Goal: Task Accomplishment & Management: Manage account settings

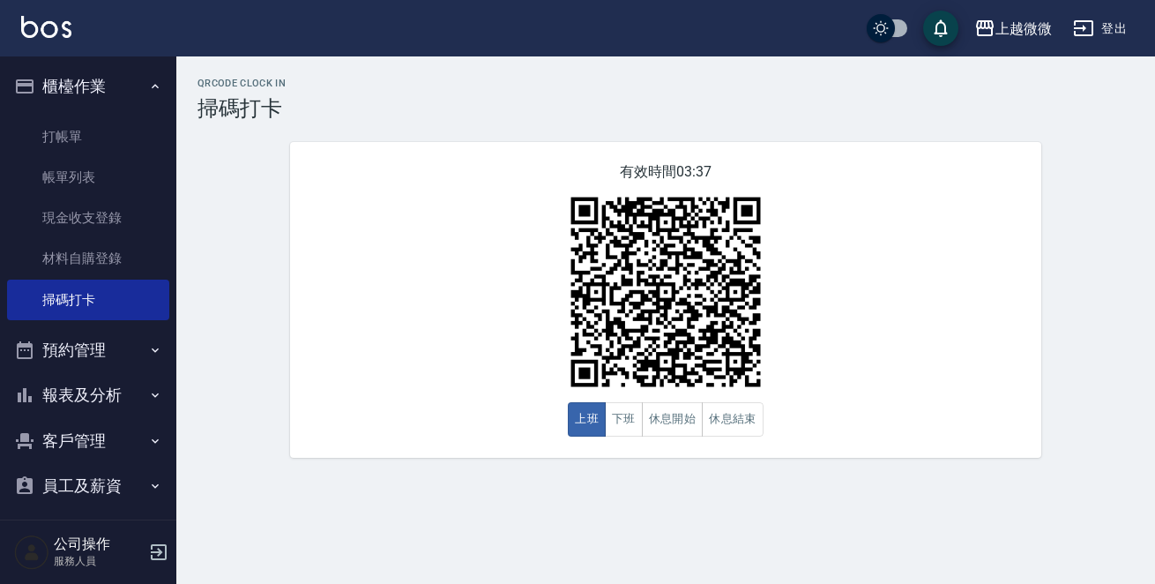
click at [116, 394] on button "報表及分析" at bounding box center [88, 395] width 162 height 46
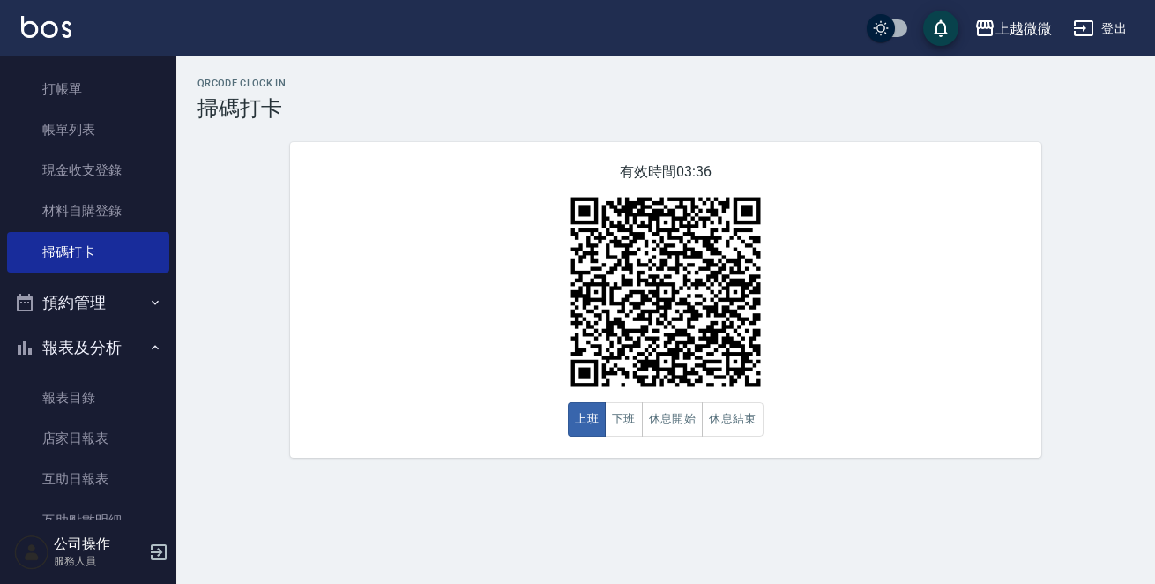
scroll to position [88, 0]
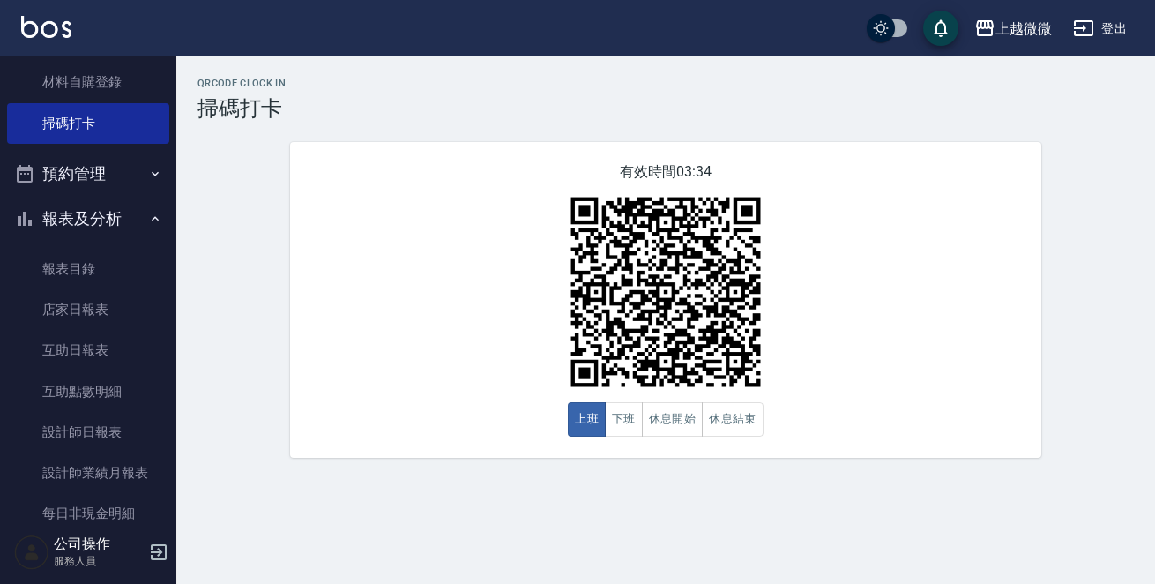
click at [112, 226] on button "報表及分析" at bounding box center [88, 219] width 162 height 46
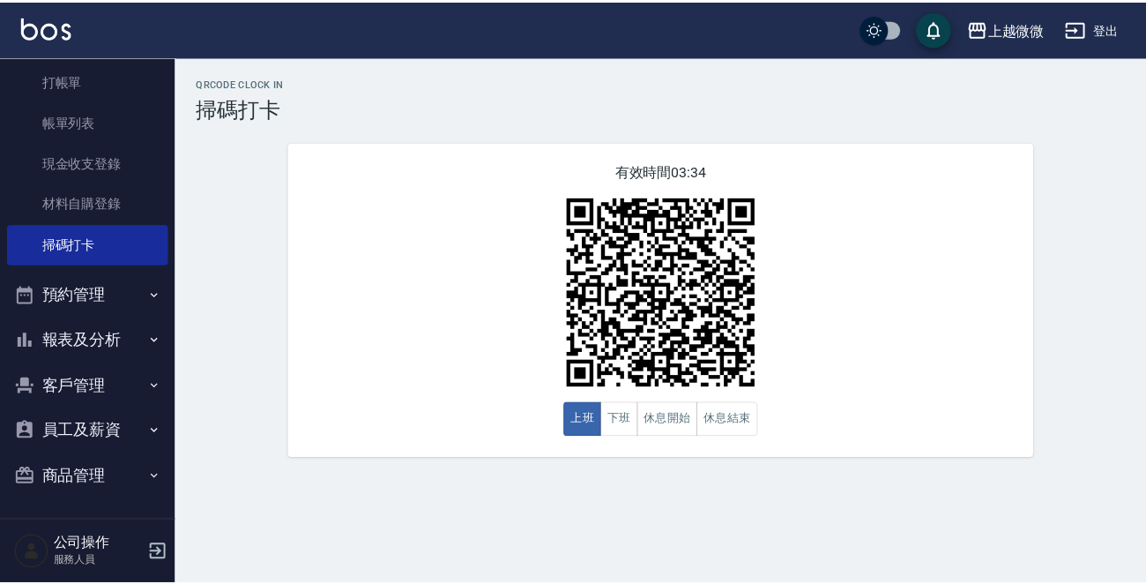
scroll to position [56, 0]
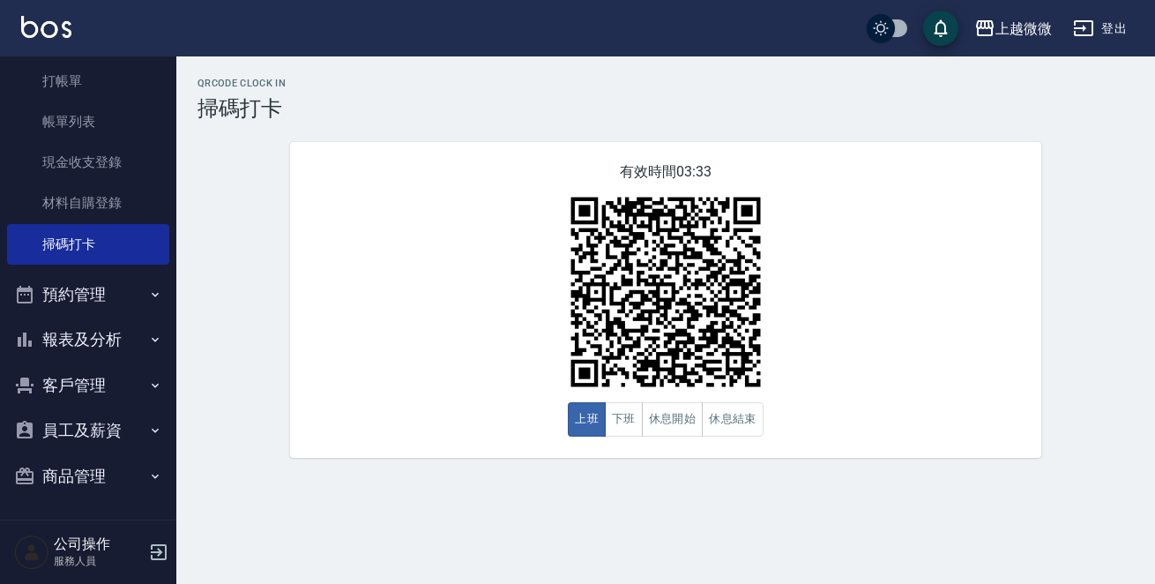
click at [101, 377] on button "客戶管理" at bounding box center [88, 385] width 162 height 46
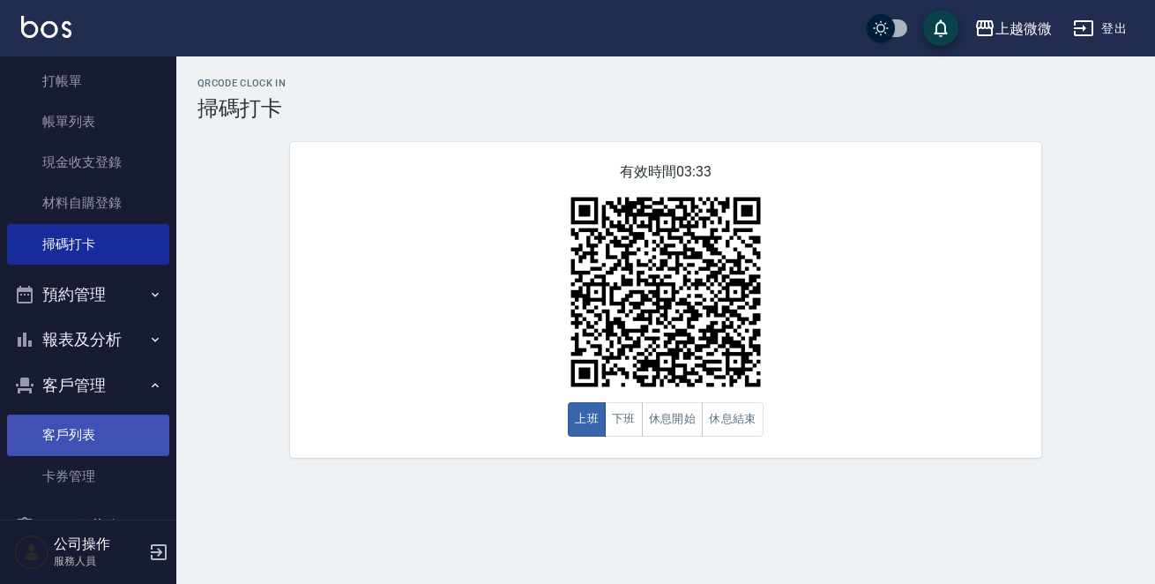
click at [108, 429] on link "客戶列表" at bounding box center [88, 434] width 162 height 41
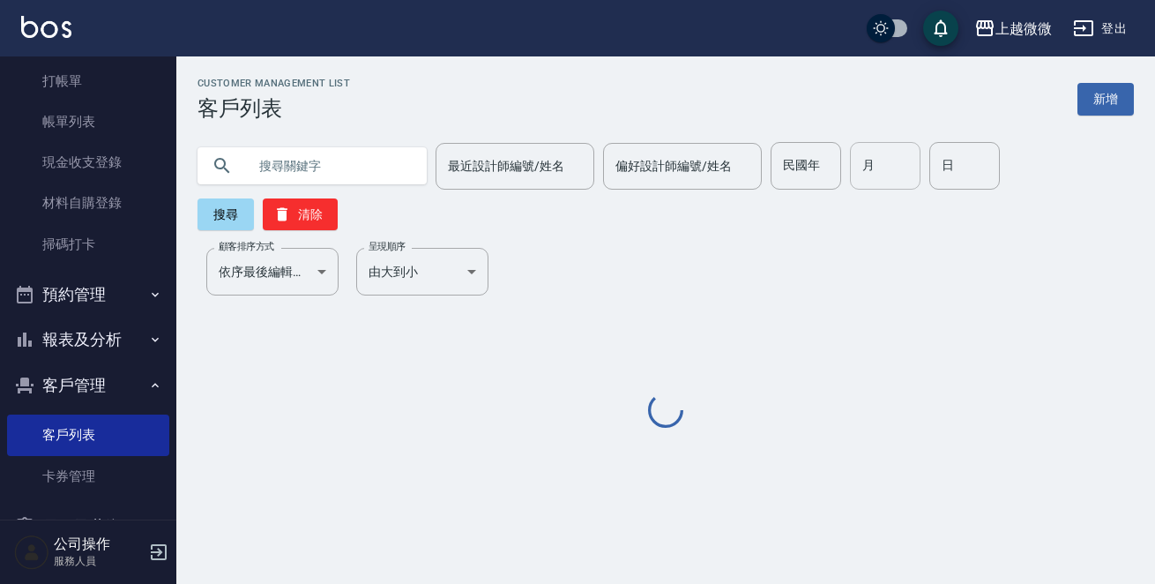
click at [867, 177] on input "月" at bounding box center [885, 166] width 71 height 48
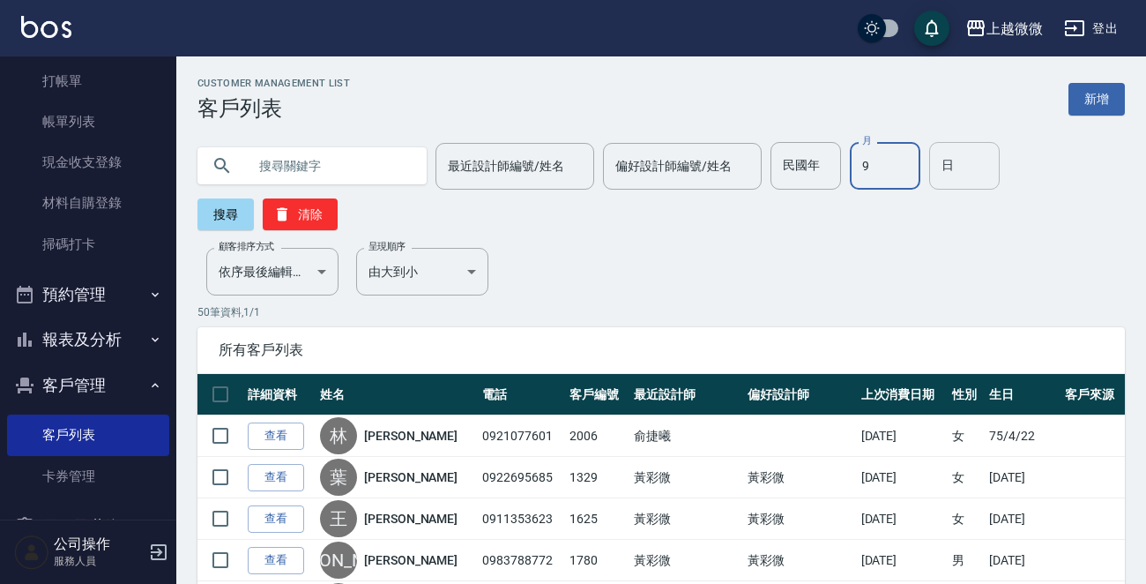
type input "9"
click at [948, 158] on input "日" at bounding box center [964, 166] width 71 height 48
click at [222, 217] on button "搜尋" at bounding box center [226, 214] width 56 height 32
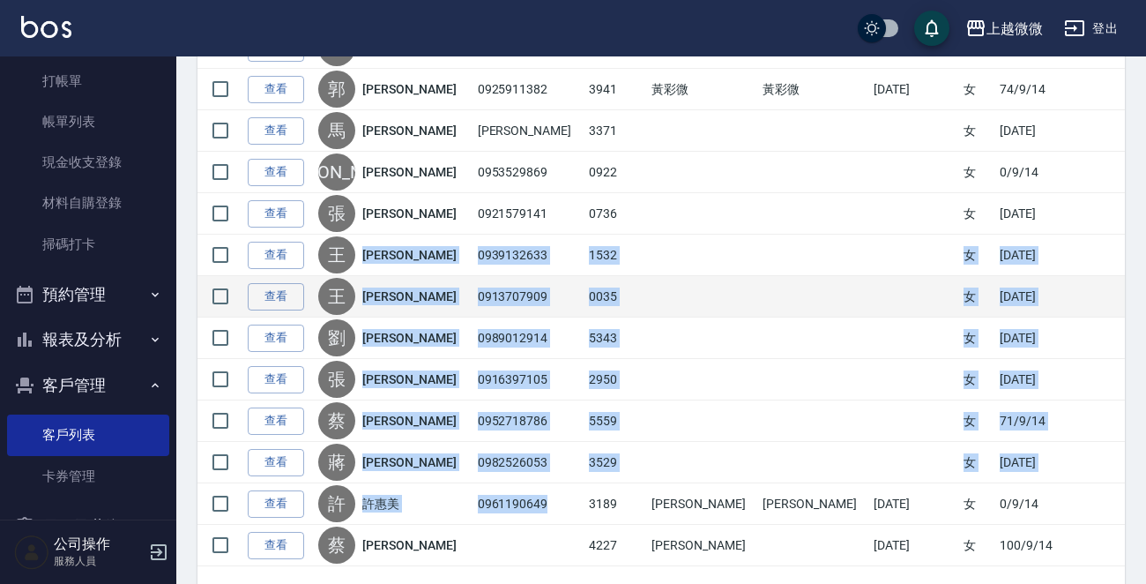
scroll to position [275, 0]
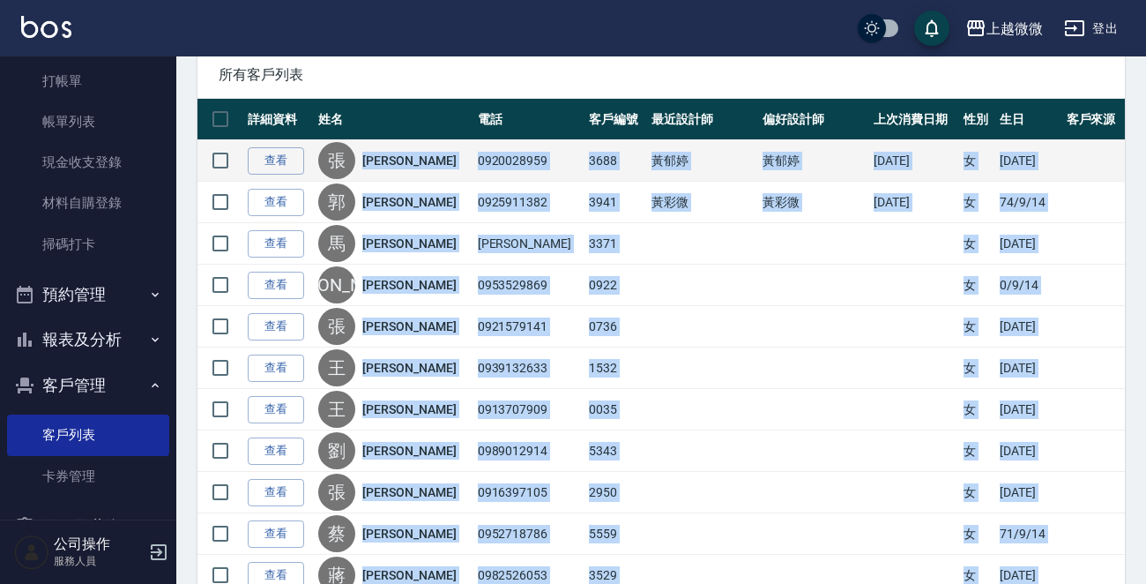
drag, startPoint x: 524, startPoint y: 439, endPoint x: 387, endPoint y: 165, distance: 306.4
click at [387, 165] on tbody "查看 張 張櫻祝 0920028959 3688 黃郁婷 黃郁婷 2025/08/23 女 65/9/14 查看 郭 郭恬均 0925911382 3941 …" at bounding box center [662, 409] width 928 height 539
copy tbody "張櫻祝 0920028959 3688 黃郁婷 黃郁婷 2025/08/23 女 65/9/14 查看 郭 郭恬均 0925911382 3941 黃彩微 黃…"
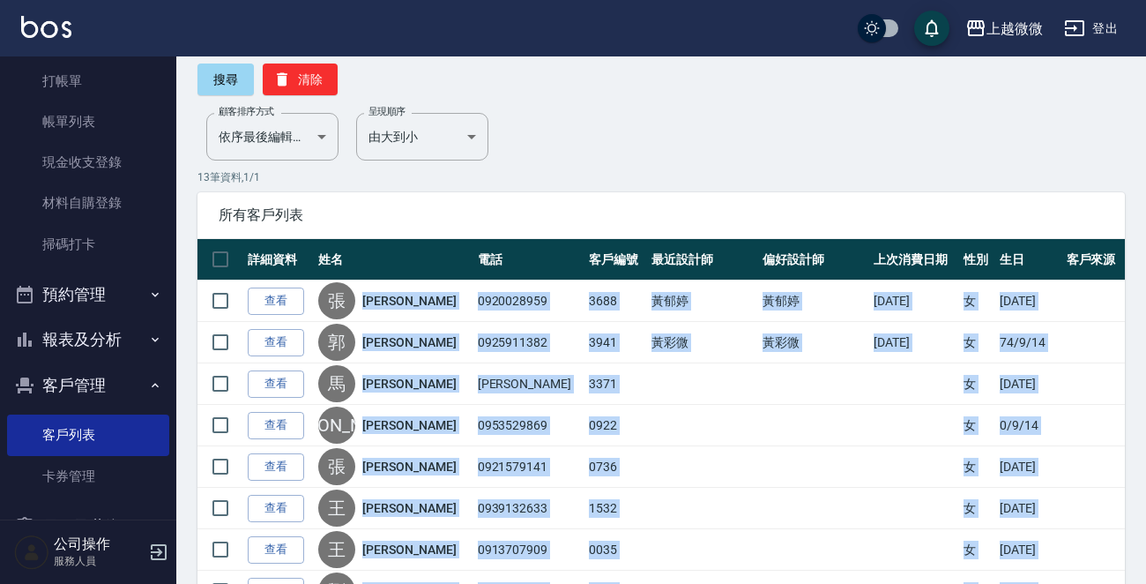
scroll to position [11, 0]
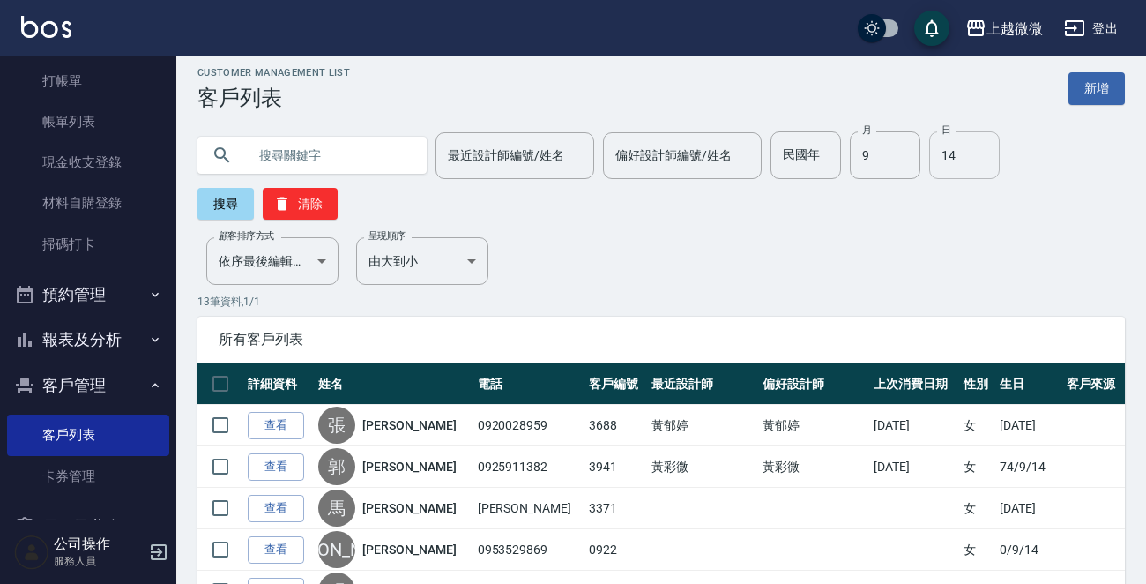
click at [947, 156] on input "14" at bounding box center [964, 155] width 71 height 48
type input "15"
click at [218, 200] on button "搜尋" at bounding box center [226, 204] width 56 height 32
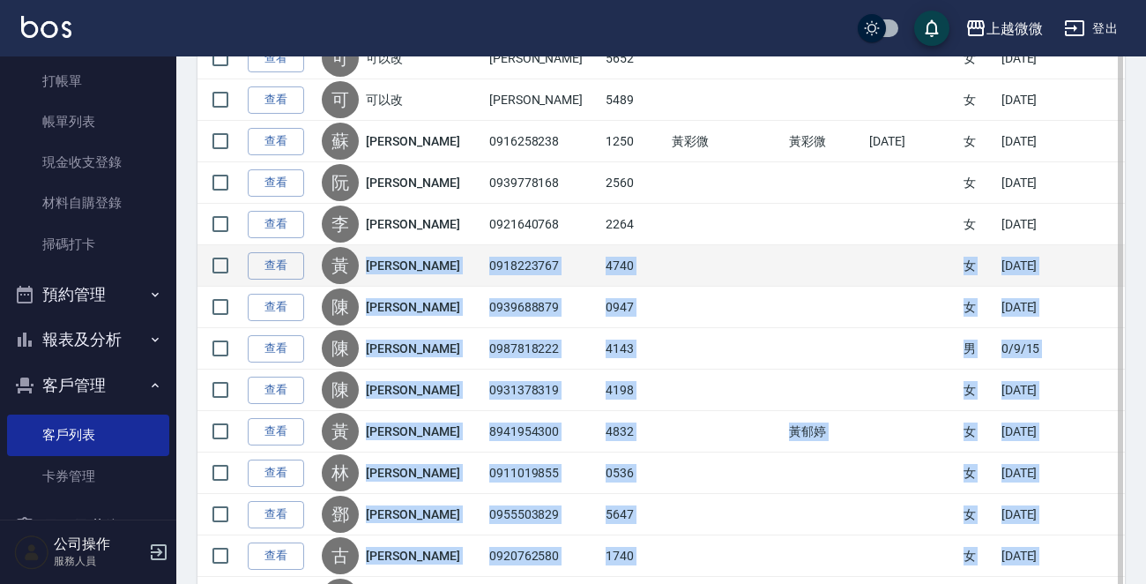
scroll to position [331, 0]
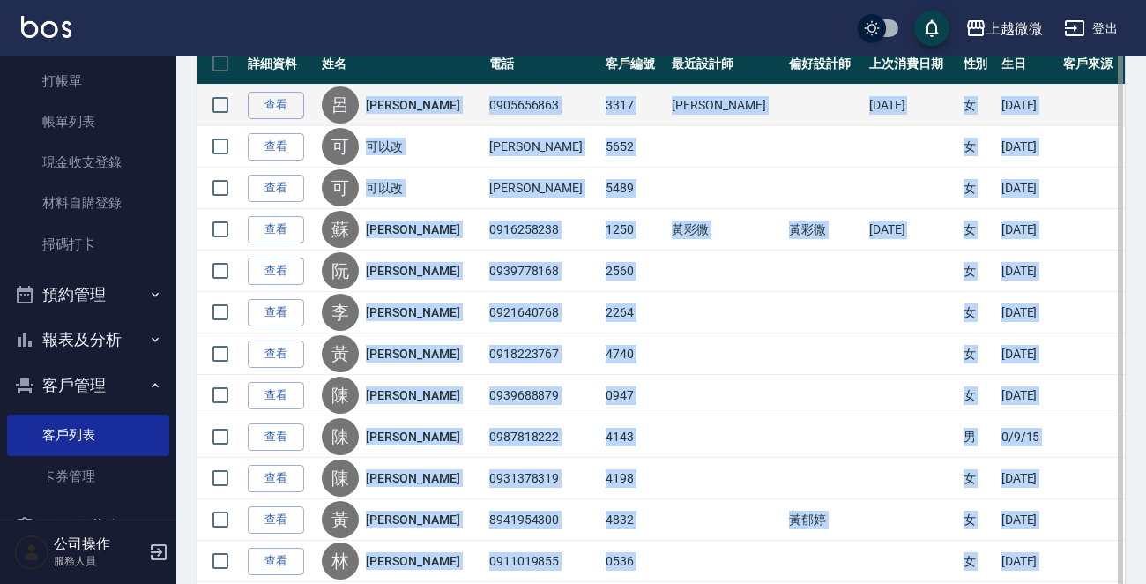
drag, startPoint x: 529, startPoint y: 477, endPoint x: 392, endPoint y: 102, distance: 398.9
copy tbody "呂怡儀 0905656863 3317 邱佳嫻 2025/06/01 女 95/9/15 查看 可 可以改 鄭天真 5652 女 48/9/15 查看 可 可…"
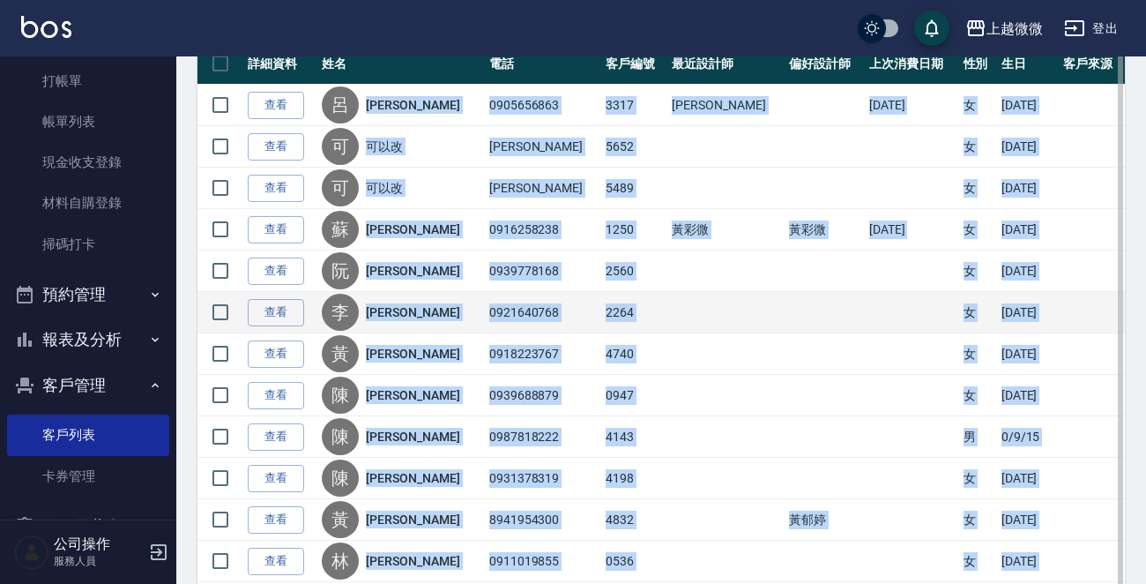
copy tbody "呂怡儀 0905656863 3317 邱佳嫻 2025/06/01 女 95/9/15 查看 可 可以改 鄭天真 5652 女 48/9/15 查看 可 可…"
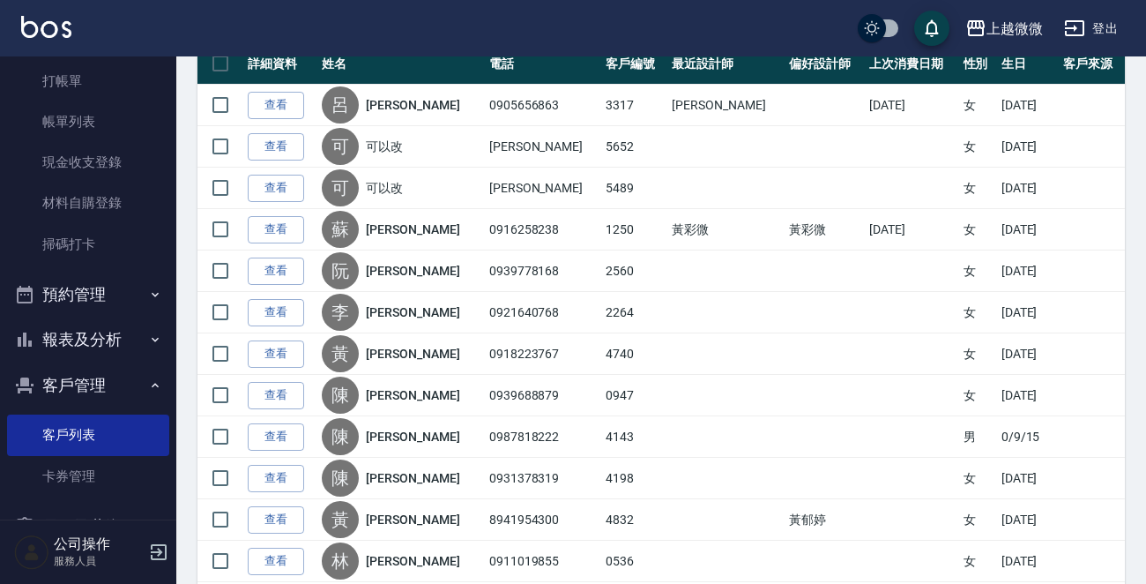
click at [651, 27] on div "上越微微 登出" at bounding box center [573, 28] width 1146 height 56
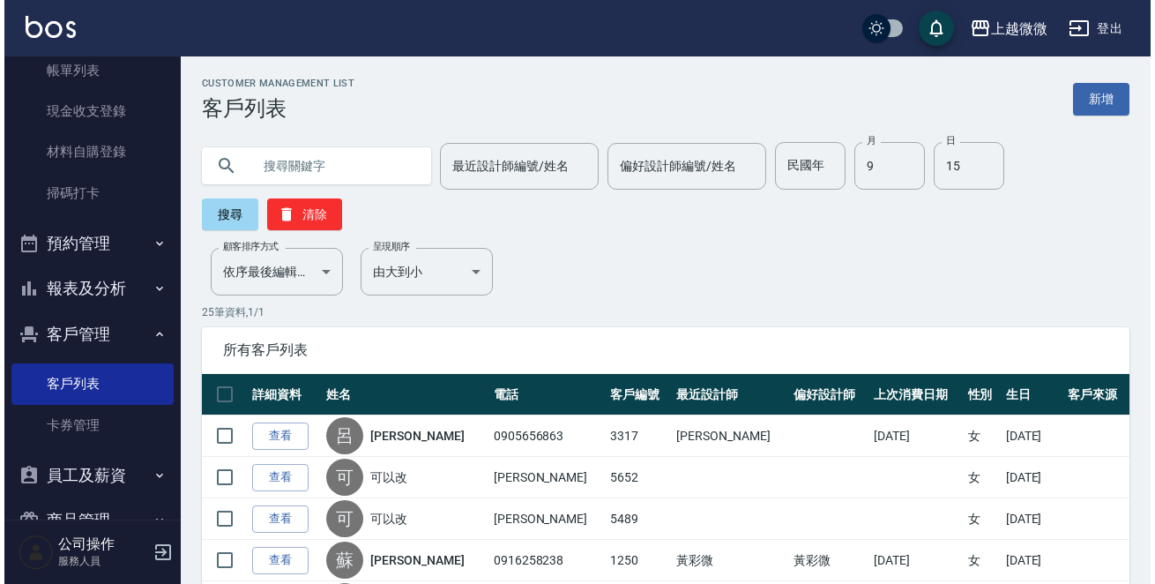
scroll to position [151, 0]
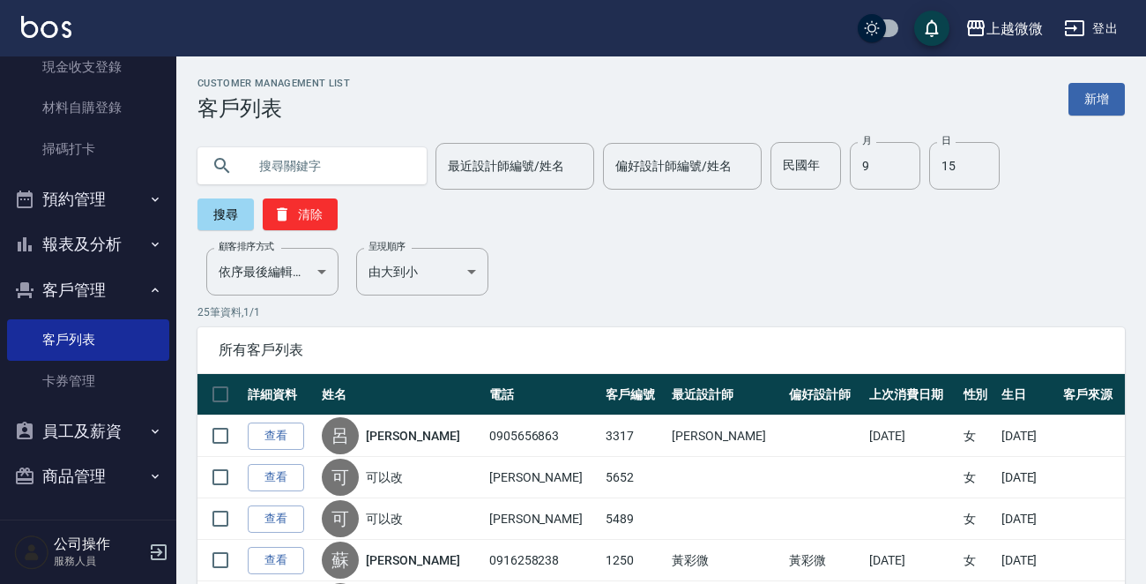
click at [158, 547] on icon "button" at bounding box center [158, 551] width 21 height 21
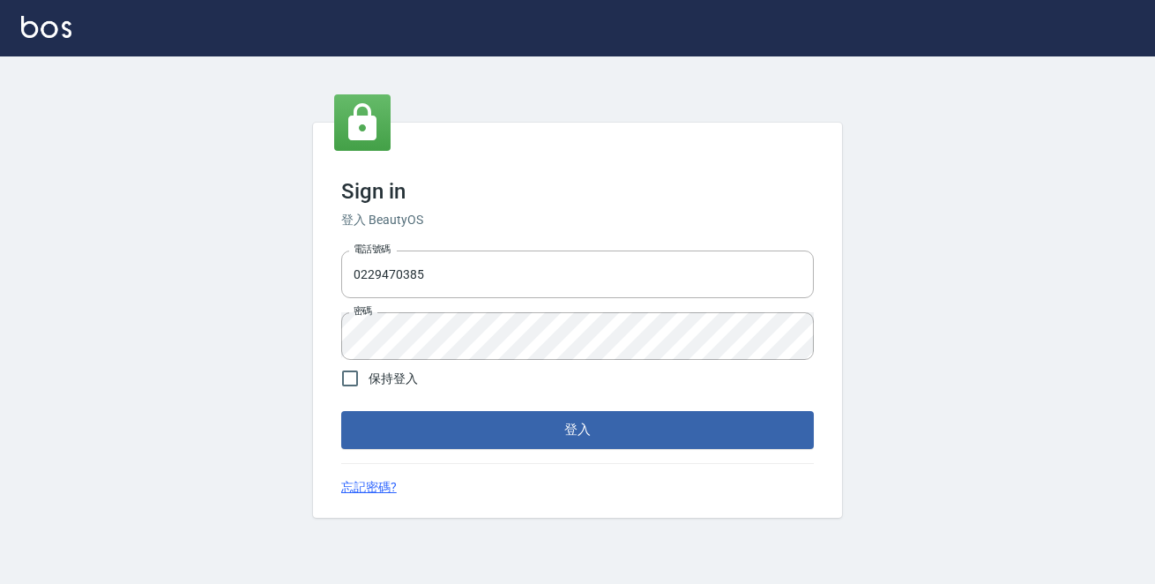
drag, startPoint x: 0, startPoint y: 0, endPoint x: 0, endPoint y: 290, distance: 290.1
click at [0, 290] on div "Sign in 登入 BeautyOS 電話號碼 [PHONE_NUMBER] 電話號碼 密碼 密碼 保持登入 登入 忘記密碼?" at bounding box center [577, 319] width 1155 height 527
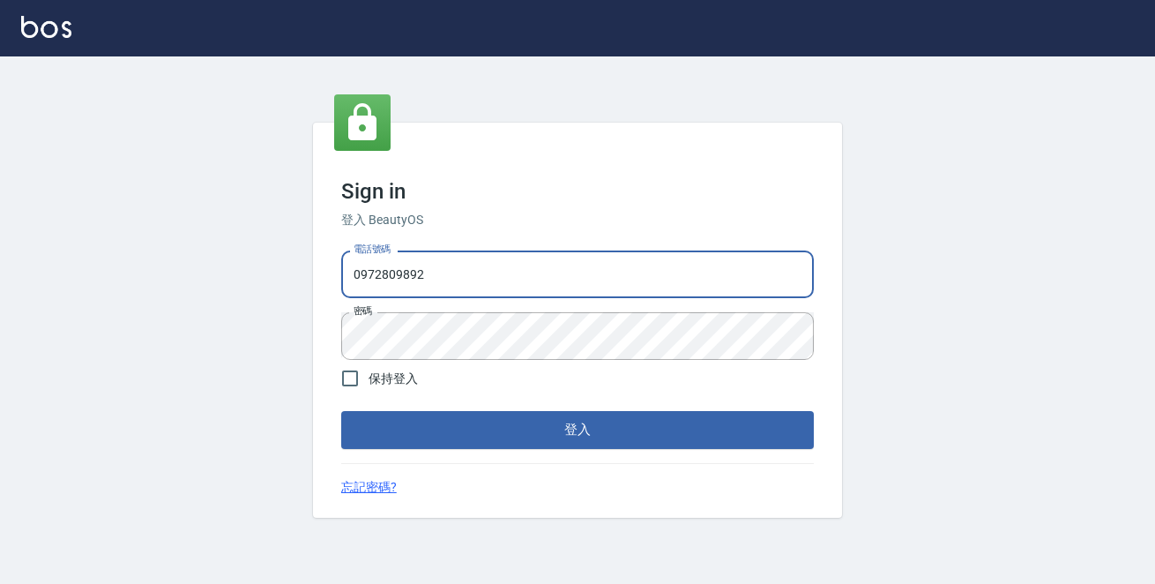
type input "0972809892"
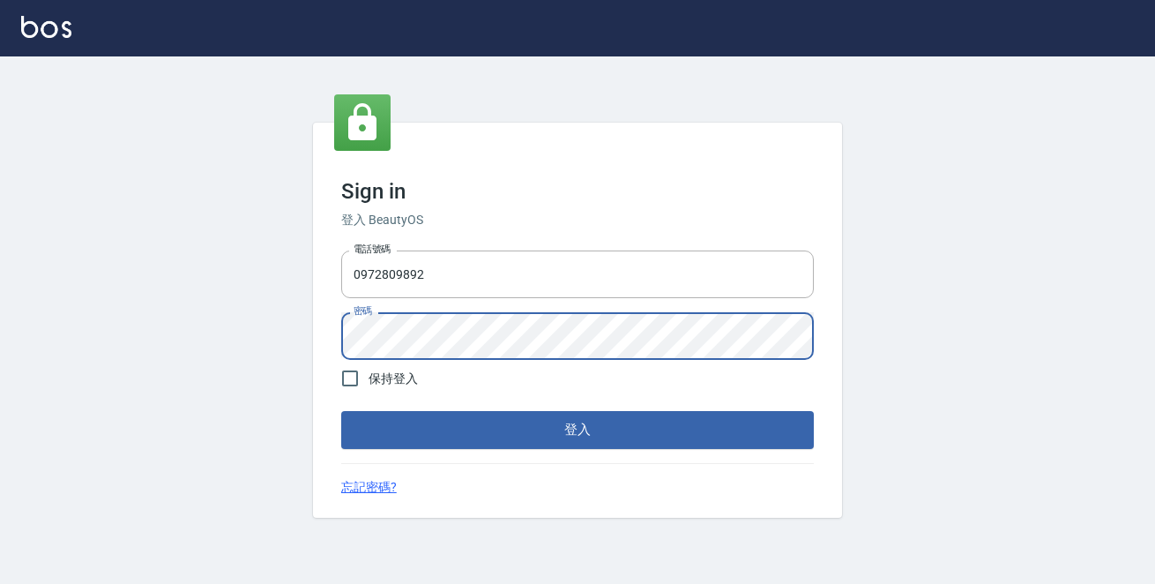
click at [341, 411] on button "登入" at bounding box center [577, 429] width 473 height 37
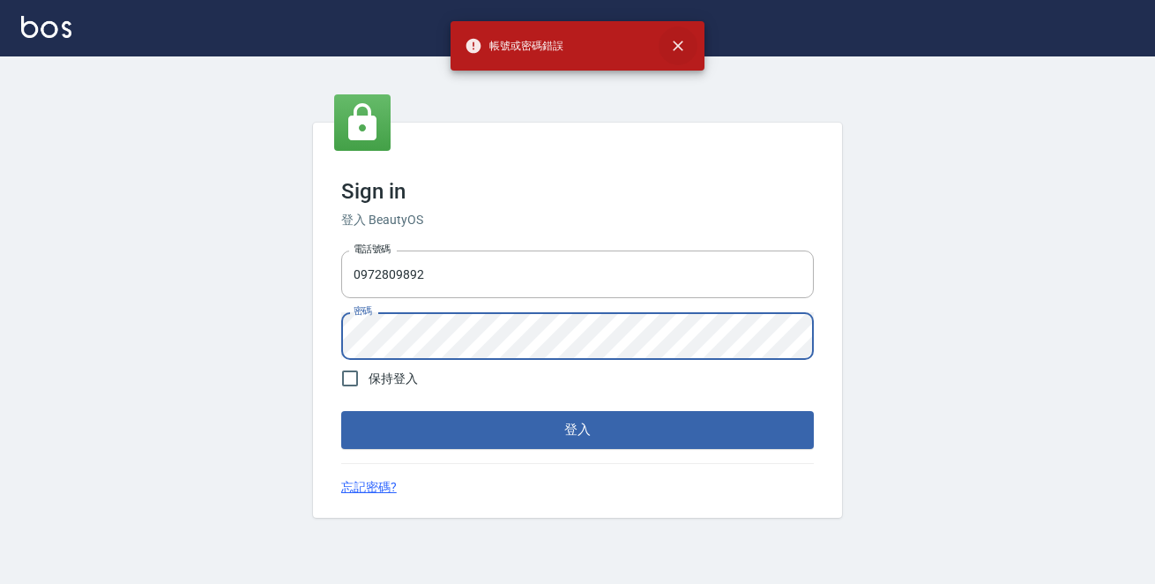
click at [679, 53] on icon "close" at bounding box center [678, 46] width 18 height 18
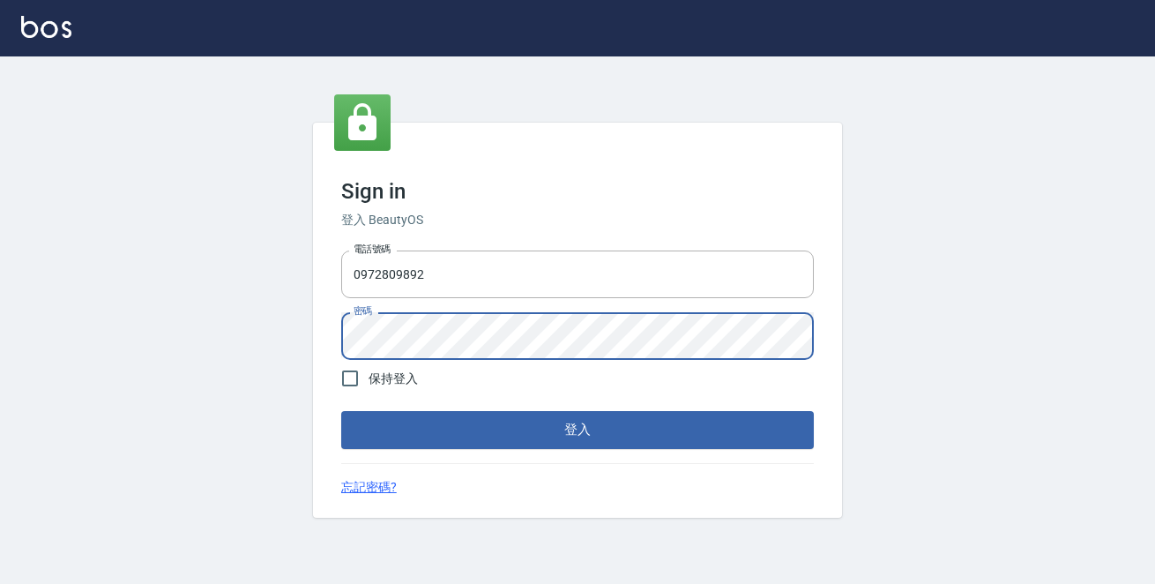
click at [126, 359] on div "Sign in 登入 BeautyOS 電話號碼 [PHONE_NUMBER] 電話號碼 密碼 密碼 保持登入 登入 忘記密碼?" at bounding box center [577, 319] width 1155 height 527
click at [341, 411] on button "登入" at bounding box center [577, 429] width 473 height 37
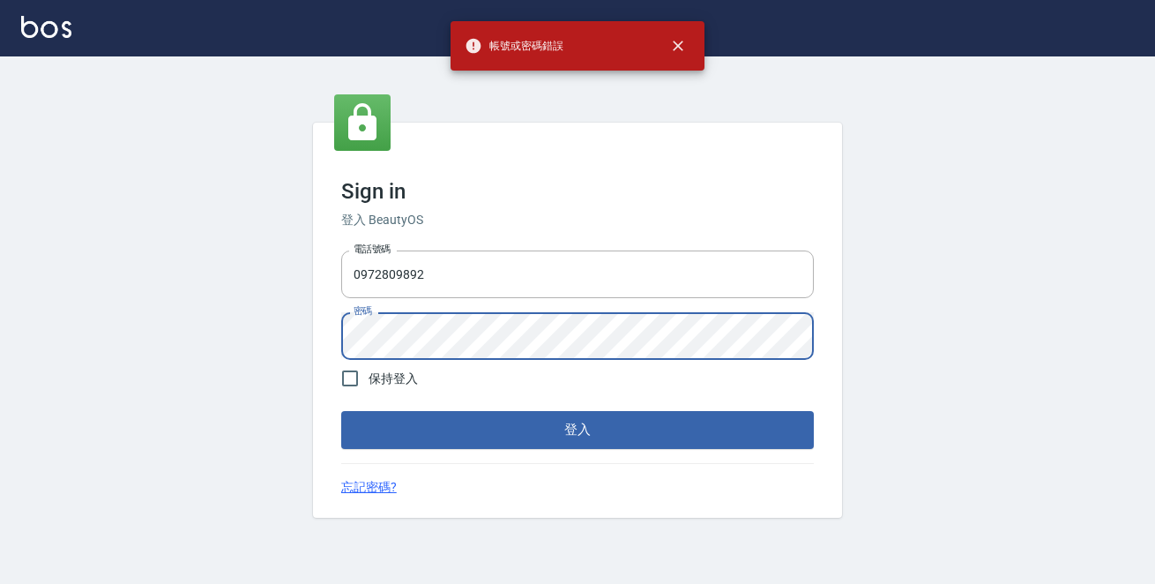
click at [123, 331] on div "Sign in 登入 BeautyOS 電話號碼 [PHONE_NUMBER] 電話號碼 密碼 密碼 保持登入 登入 忘記密碼?" at bounding box center [577, 319] width 1155 height 527
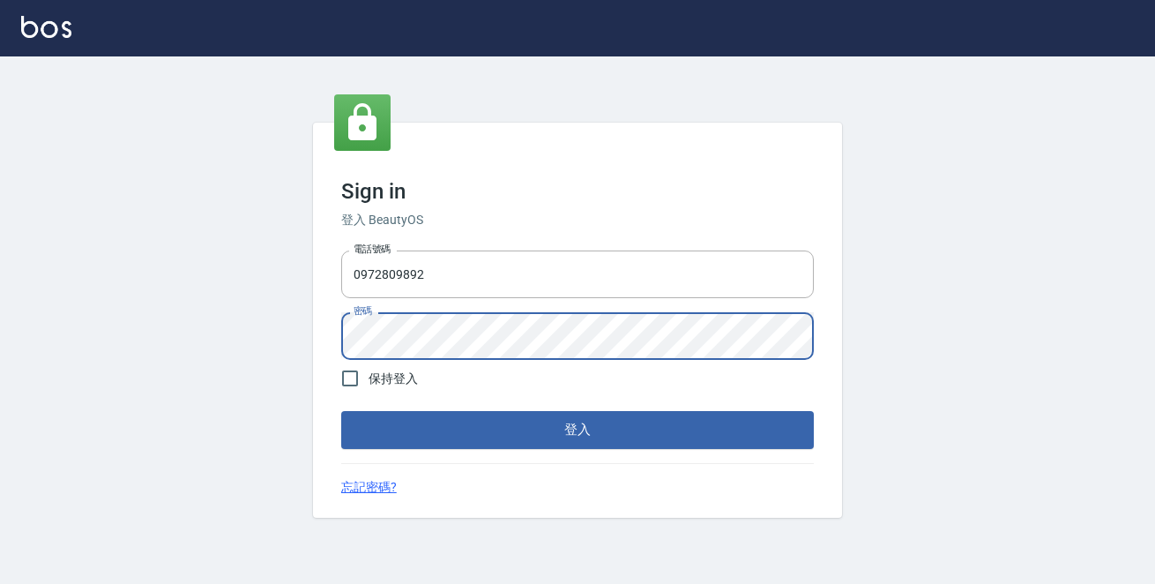
click at [341, 411] on button "登入" at bounding box center [577, 429] width 473 height 37
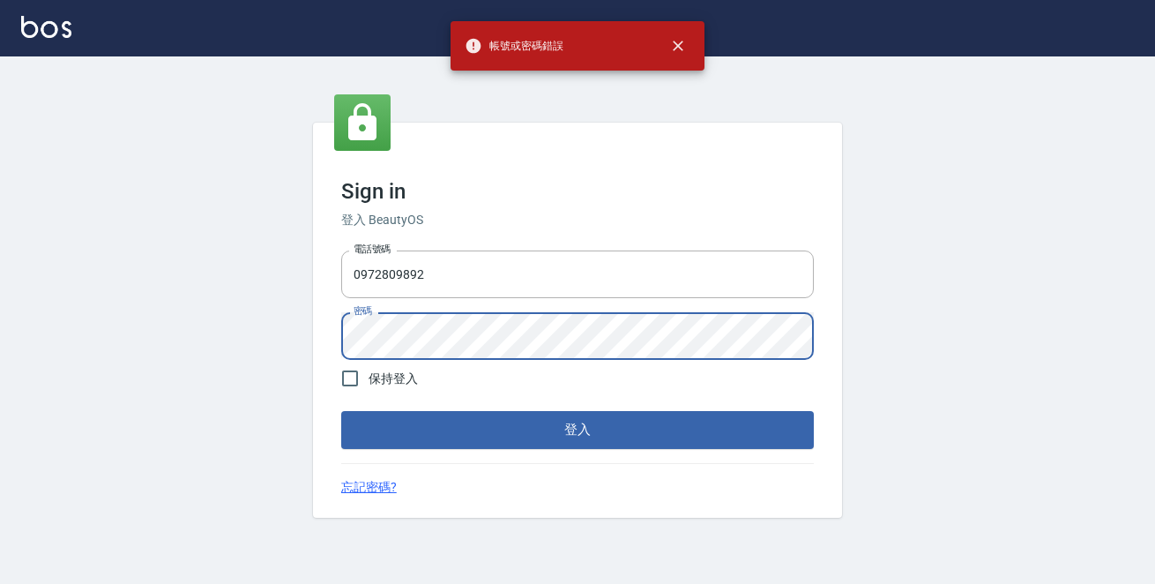
click at [187, 325] on div "Sign in 登入 BeautyOS 電話號碼 [PHONE_NUMBER] 電話號碼 密碼 密碼 保持登入 登入 忘記密碼?" at bounding box center [577, 319] width 1155 height 527
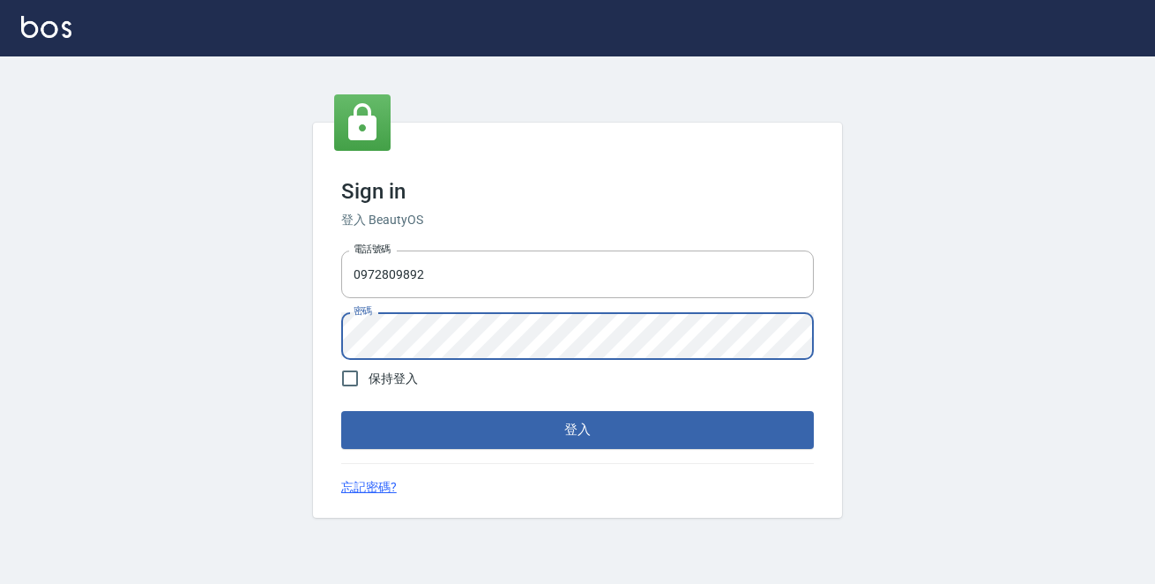
click at [232, 336] on div "Sign in 登入 BeautyOS 電話號碼 [PHONE_NUMBER] 電話號碼 密碼 密碼 保持登入 登入 忘記密碼?" at bounding box center [577, 319] width 1155 height 527
click at [203, 333] on div "Sign in 登入 BeautyOS 電話號碼 [PHONE_NUMBER] 電話號碼 密碼 密碼 保持登入 登入 忘記密碼?" at bounding box center [577, 319] width 1155 height 527
click at [374, 417] on button "登入" at bounding box center [577, 429] width 473 height 37
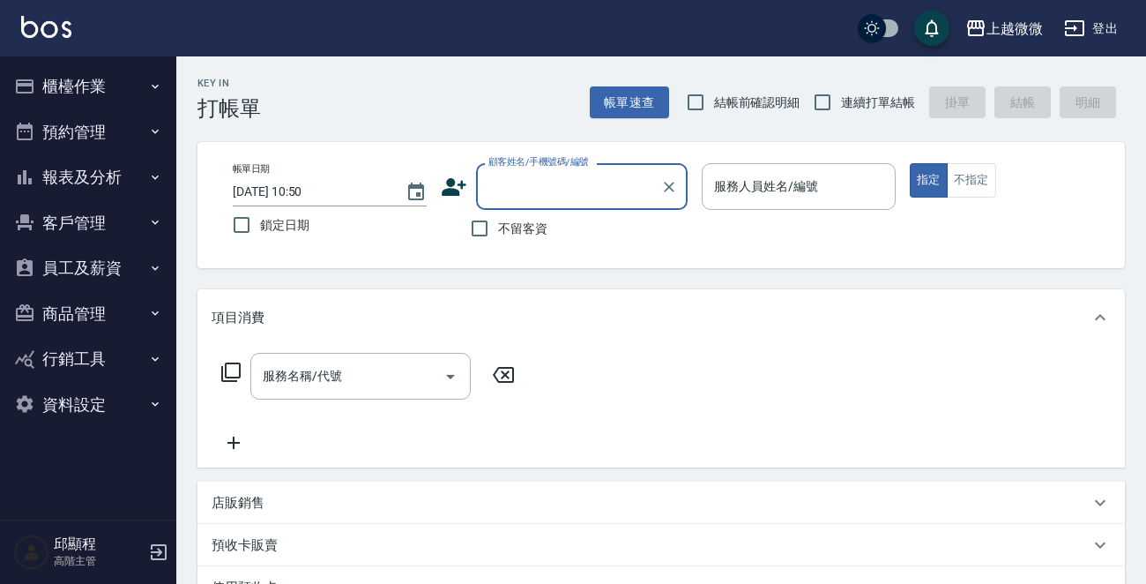
click at [85, 227] on button "客戶管理" at bounding box center [88, 223] width 162 height 46
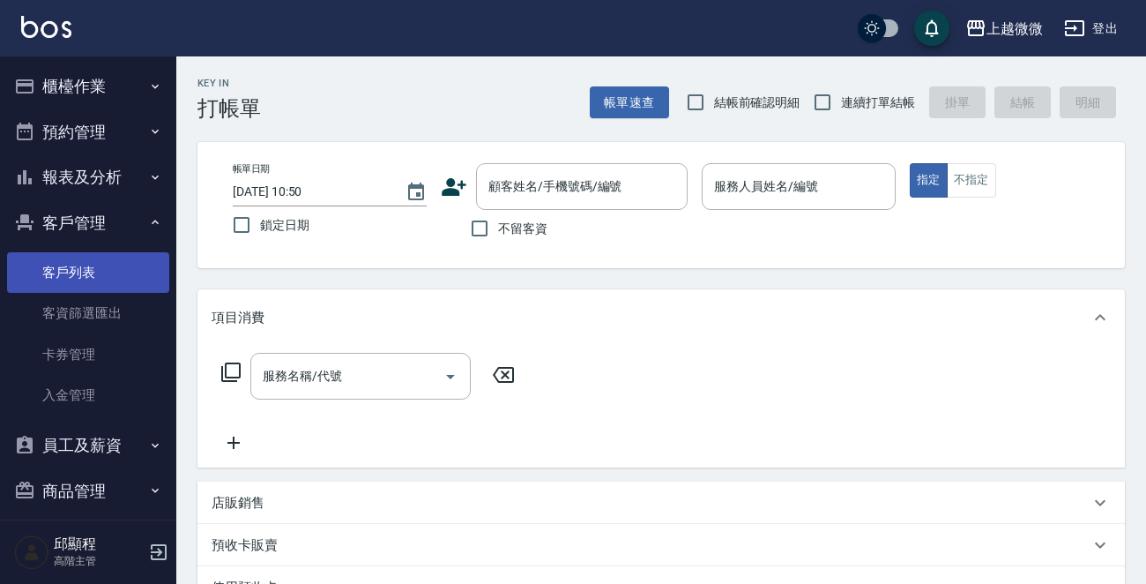
click at [71, 270] on link "客戶列表" at bounding box center [88, 272] width 162 height 41
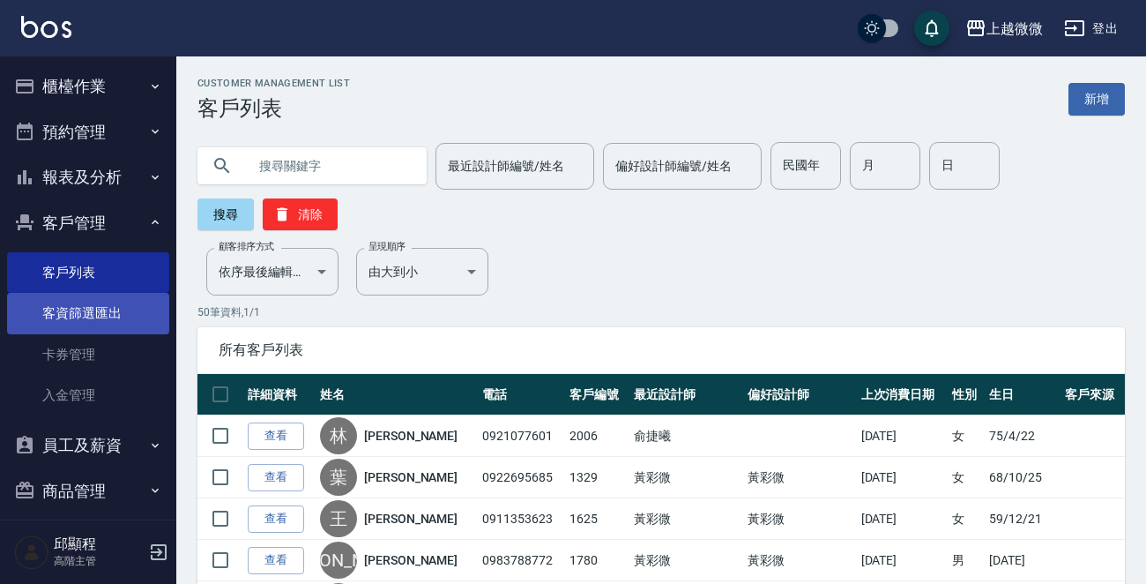
click at [100, 307] on link "客資篩選匯出" at bounding box center [88, 313] width 162 height 41
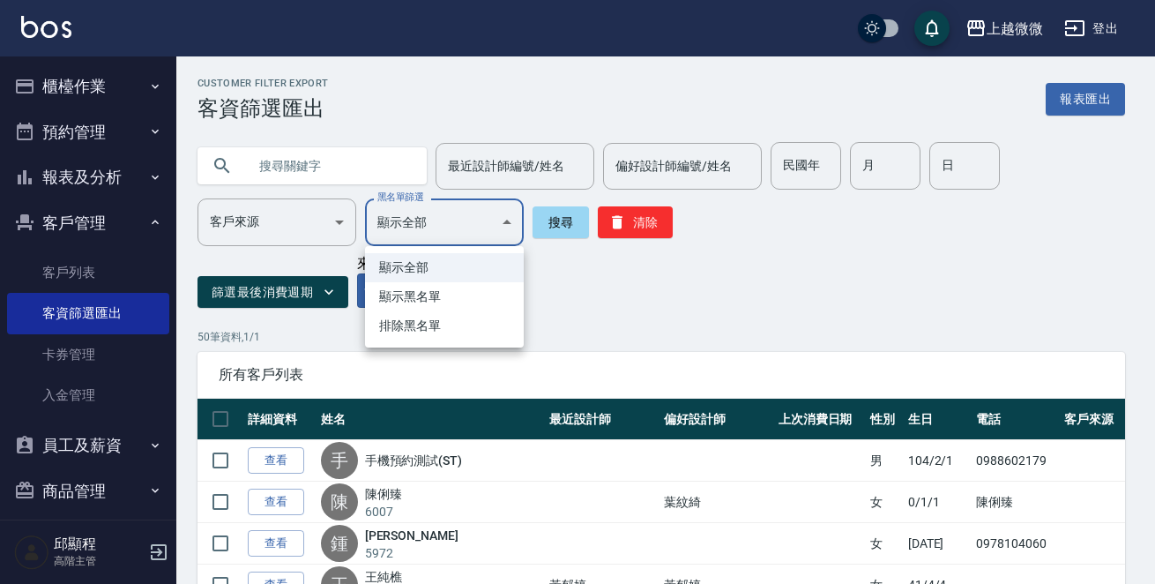
click at [440, 325] on li "排除黑名單" at bounding box center [444, 325] width 159 height 29
type input "WELCOME"
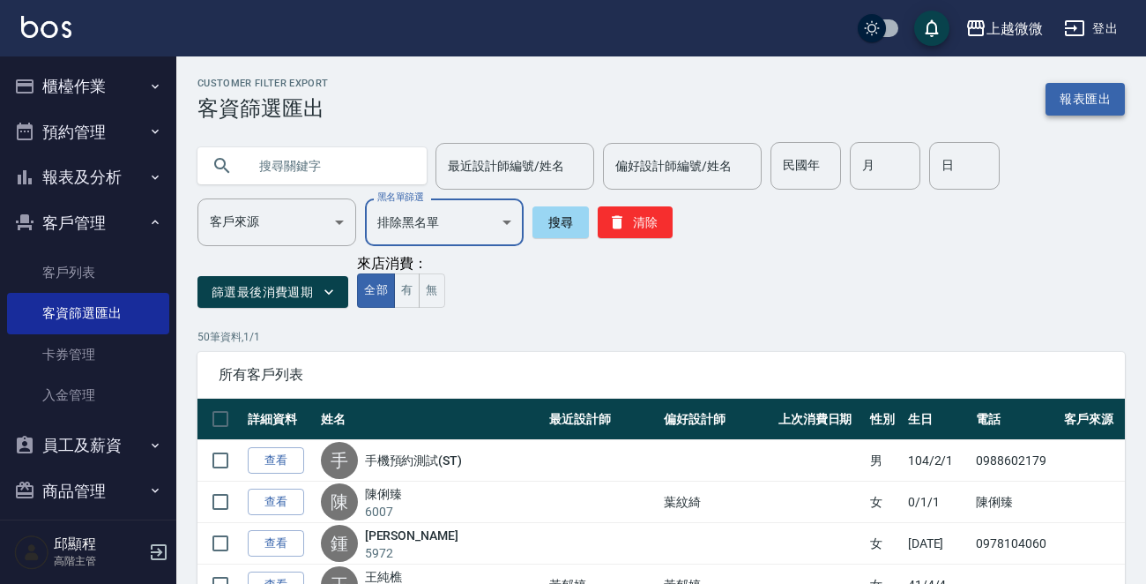
click at [1073, 97] on button "報表匯出" at bounding box center [1085, 99] width 79 height 33
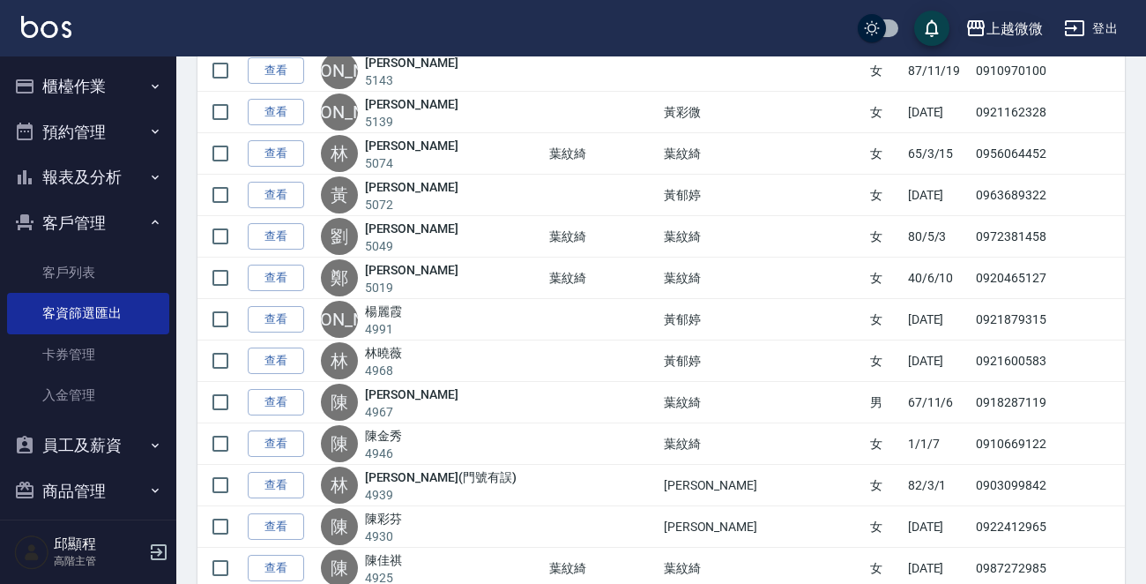
scroll to position [508, 0]
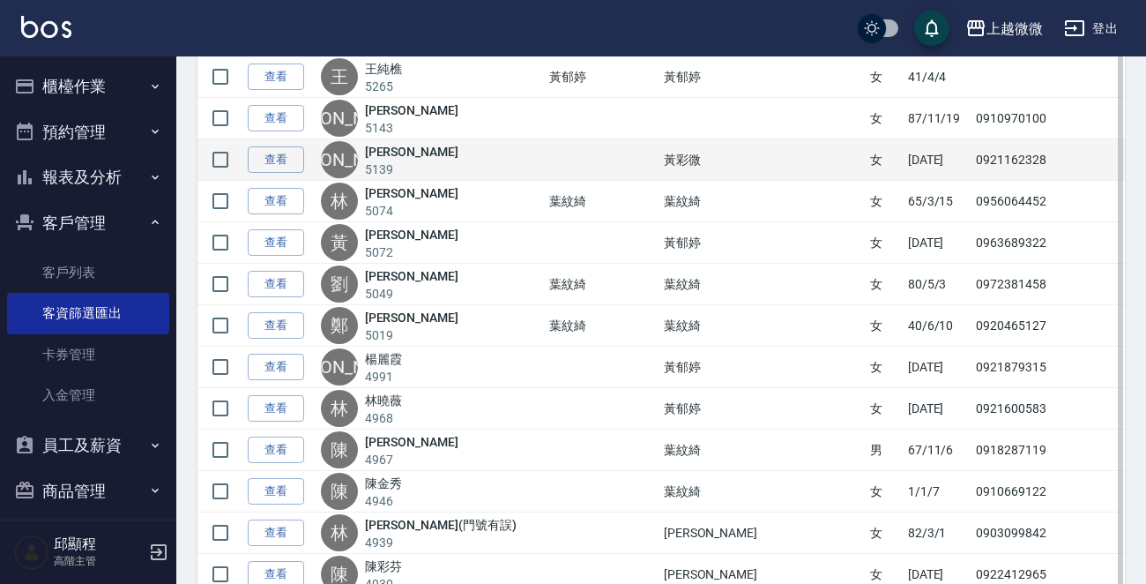
click at [487, 166] on div "[PERSON_NAME] 5139" at bounding box center [431, 159] width 220 height 37
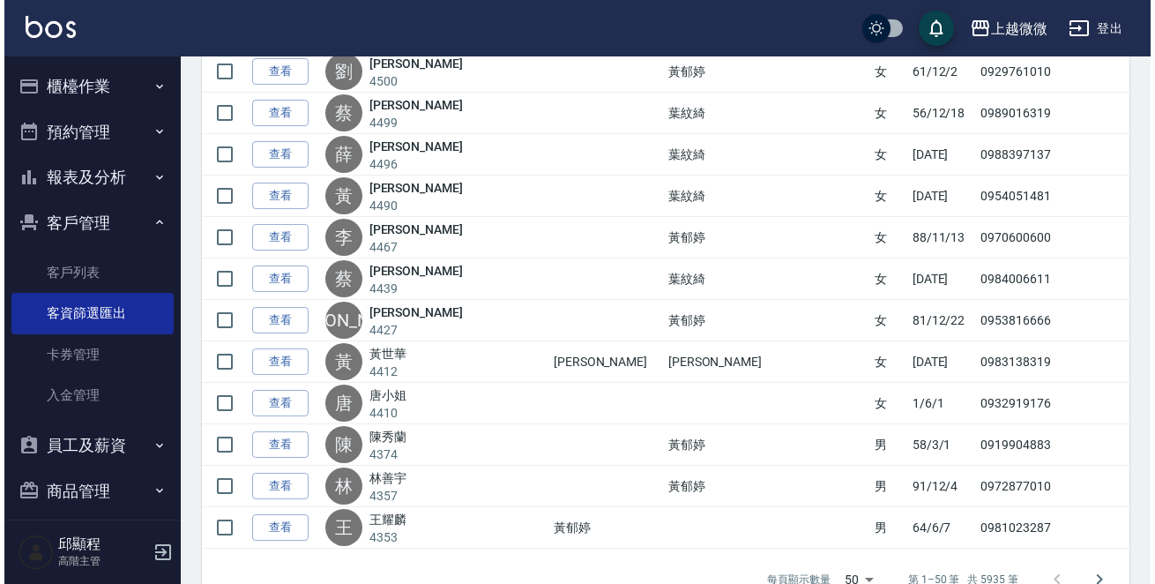
scroll to position [2007, 0]
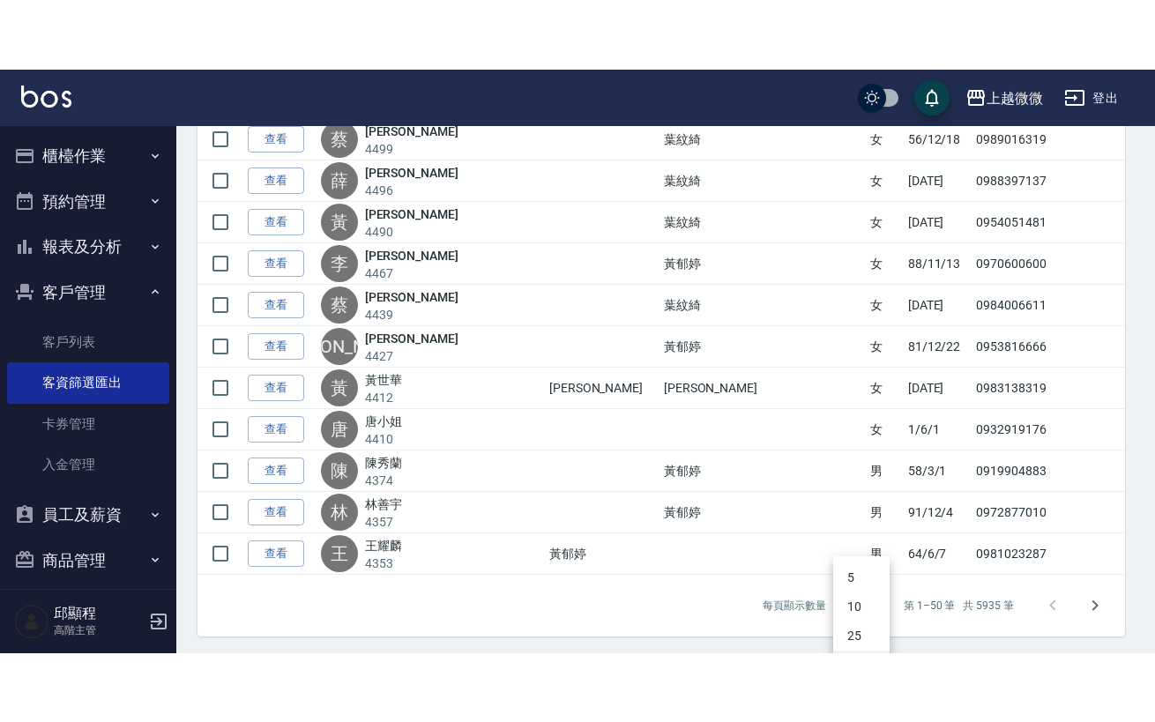
scroll to position [1869, 0]
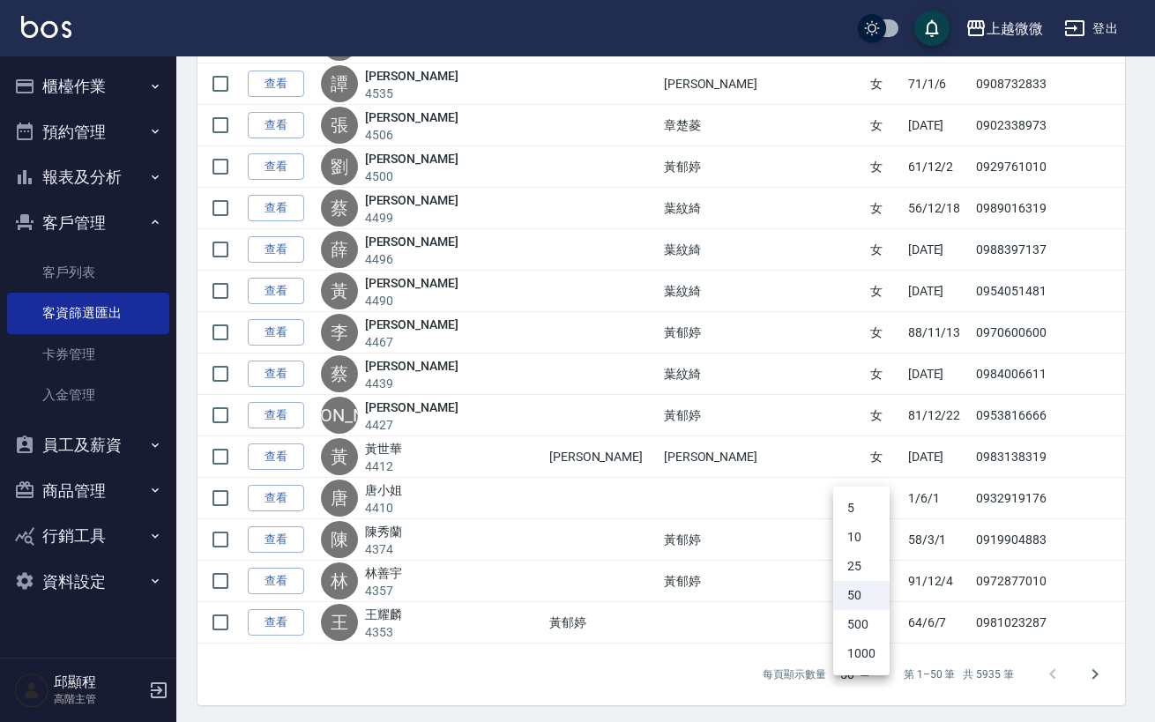
click at [866, 583] on li "1000" at bounding box center [861, 653] width 56 height 29
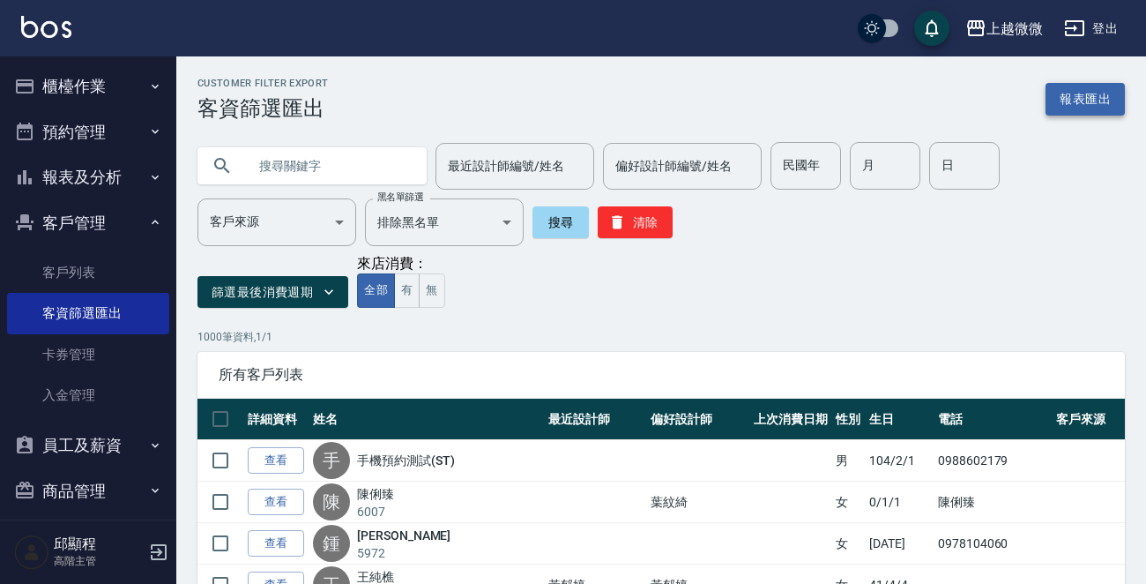
click at [1087, 100] on button "報表匯出" at bounding box center [1085, 99] width 79 height 33
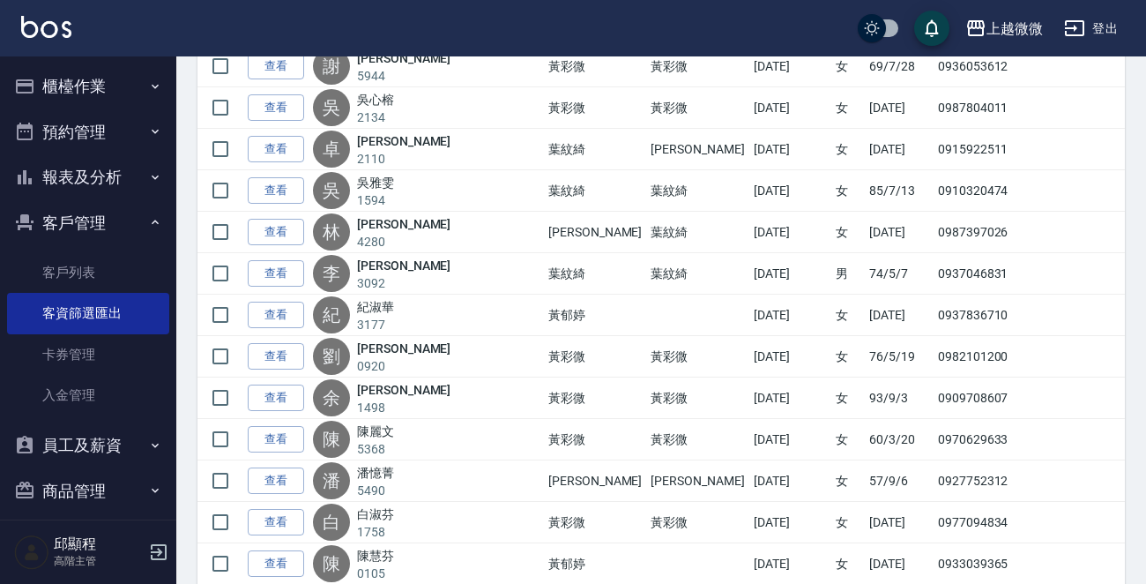
scroll to position [41278, 0]
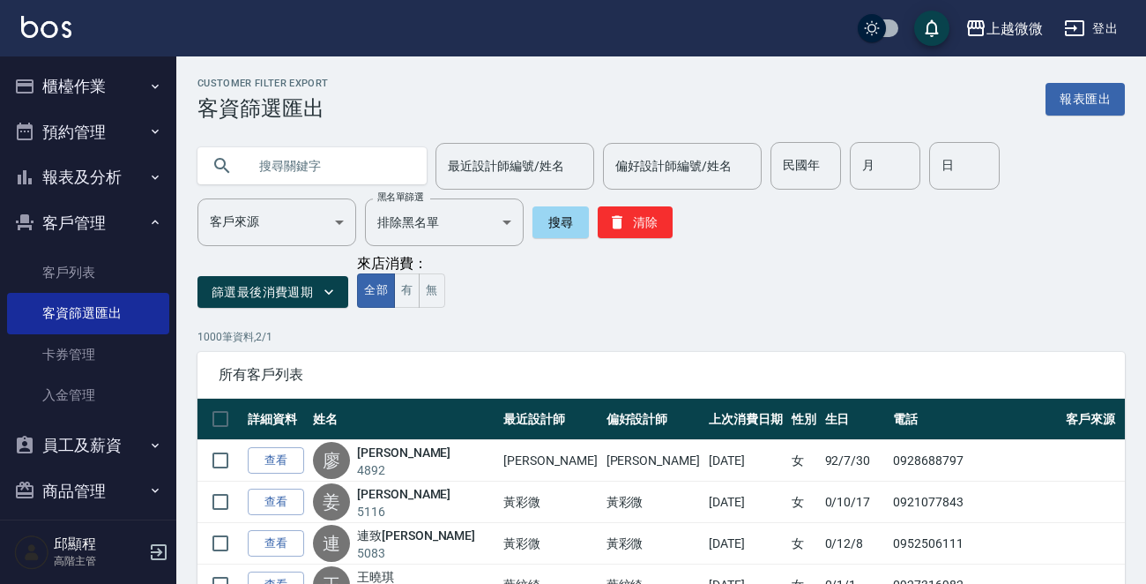
click at [1092, 108] on button "報表匯出" at bounding box center [1085, 99] width 79 height 33
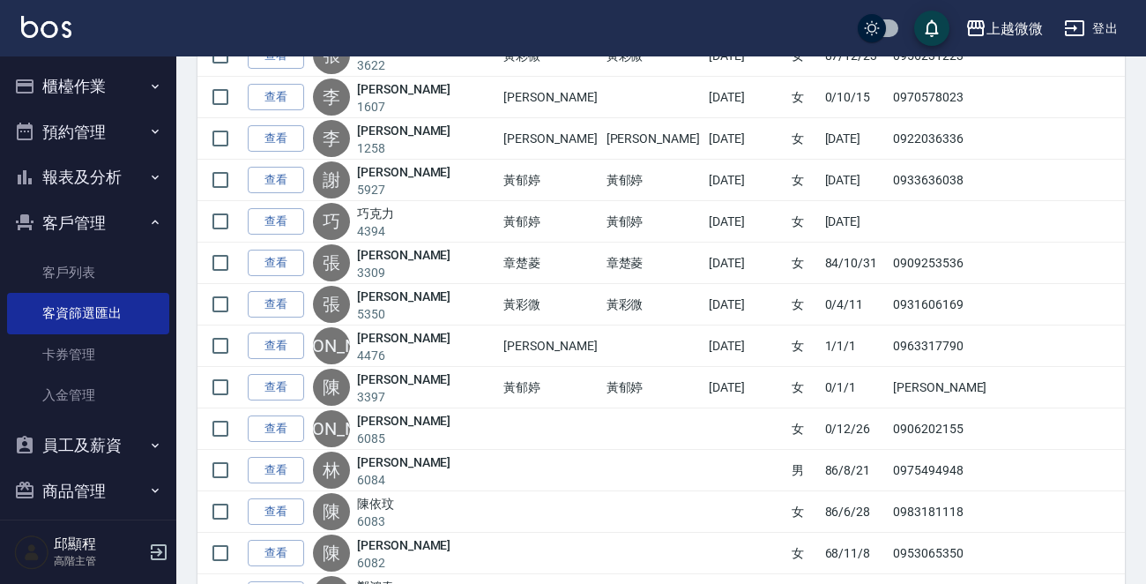
scroll to position [41278, 0]
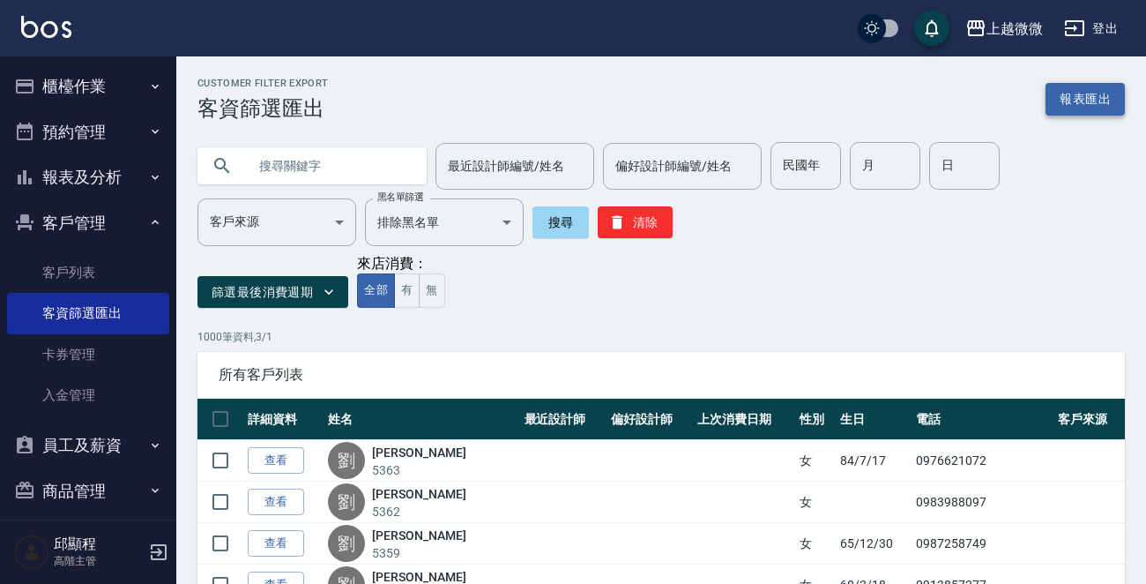
click at [1079, 95] on button "報表匯出" at bounding box center [1085, 99] width 79 height 33
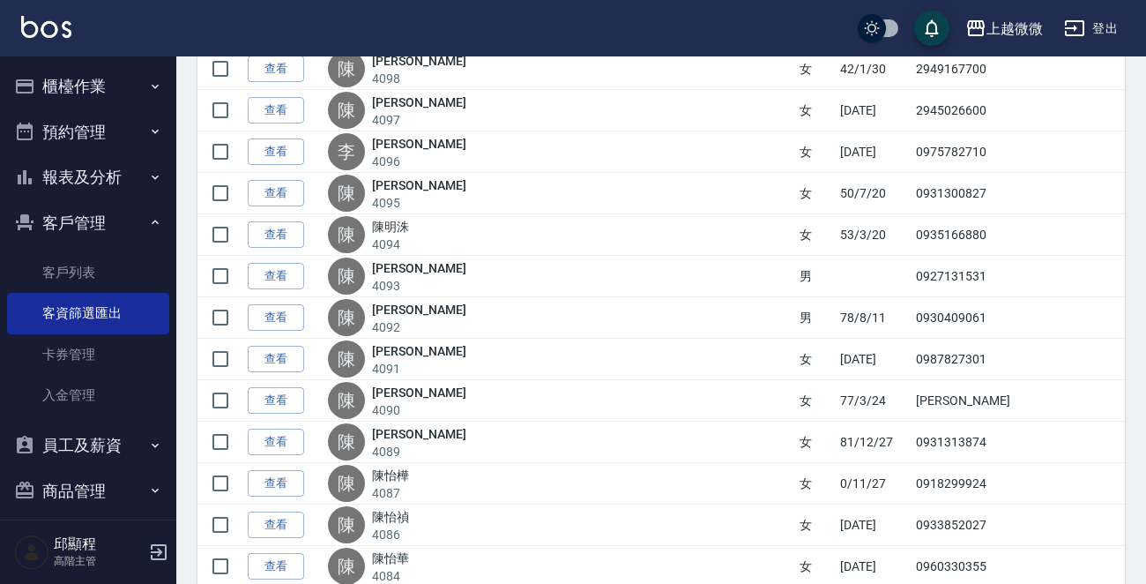
scroll to position [41278, 0]
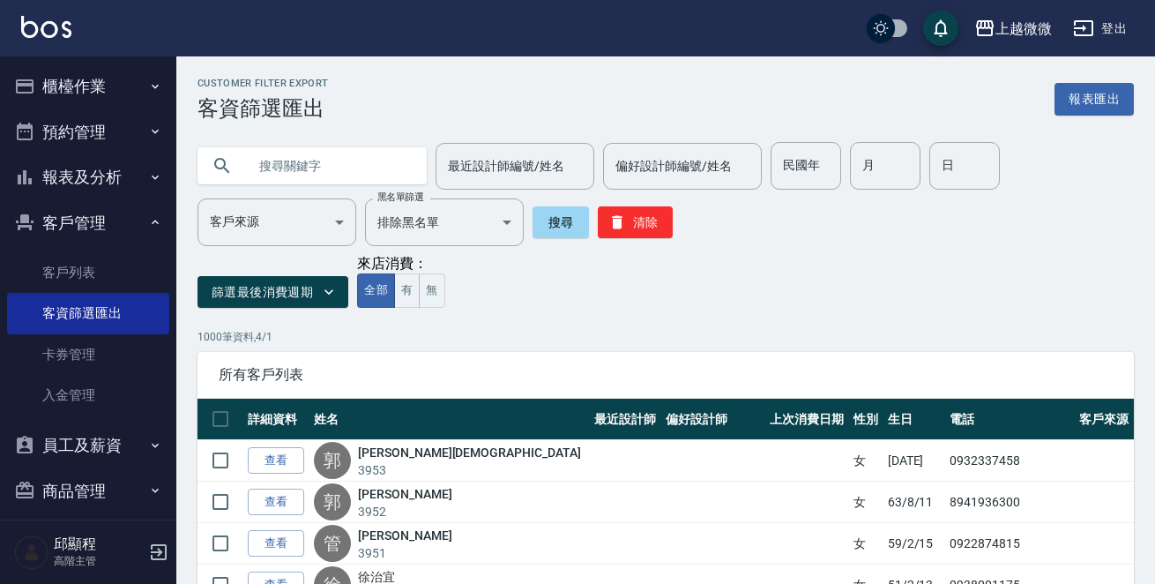
click at [1083, 99] on button "報表匯出" at bounding box center [1094, 99] width 79 height 33
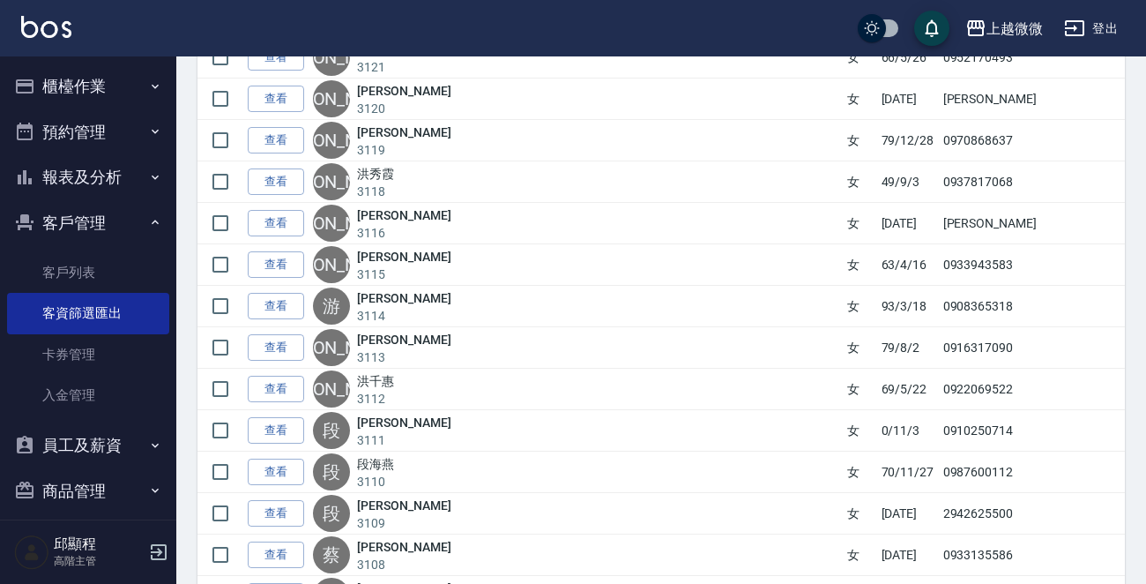
scroll to position [41278, 0]
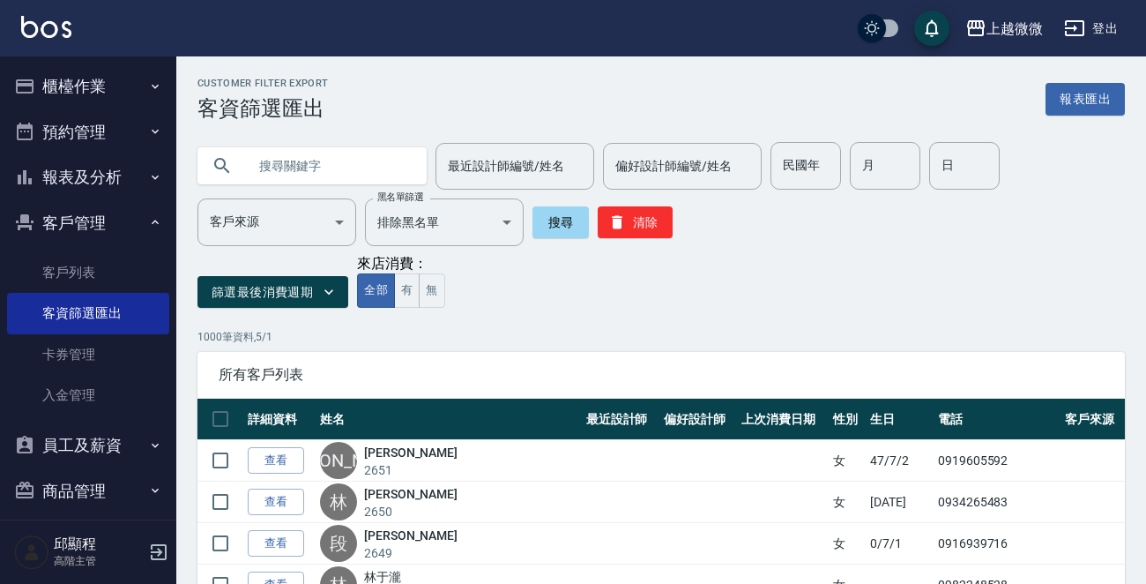
click at [1090, 103] on button "報表匯出" at bounding box center [1085, 99] width 79 height 33
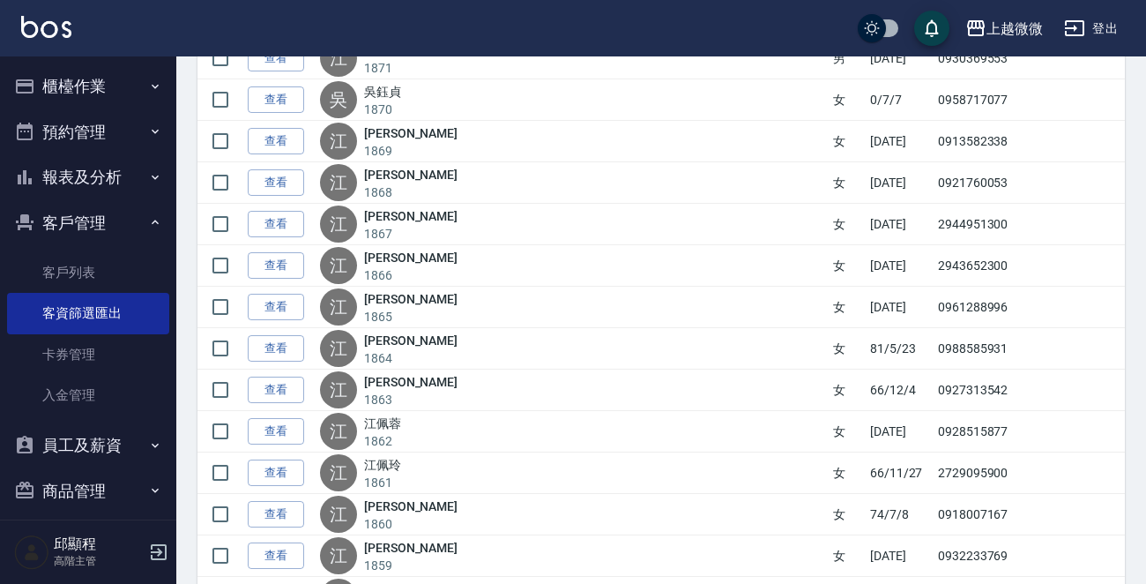
scroll to position [41278, 0]
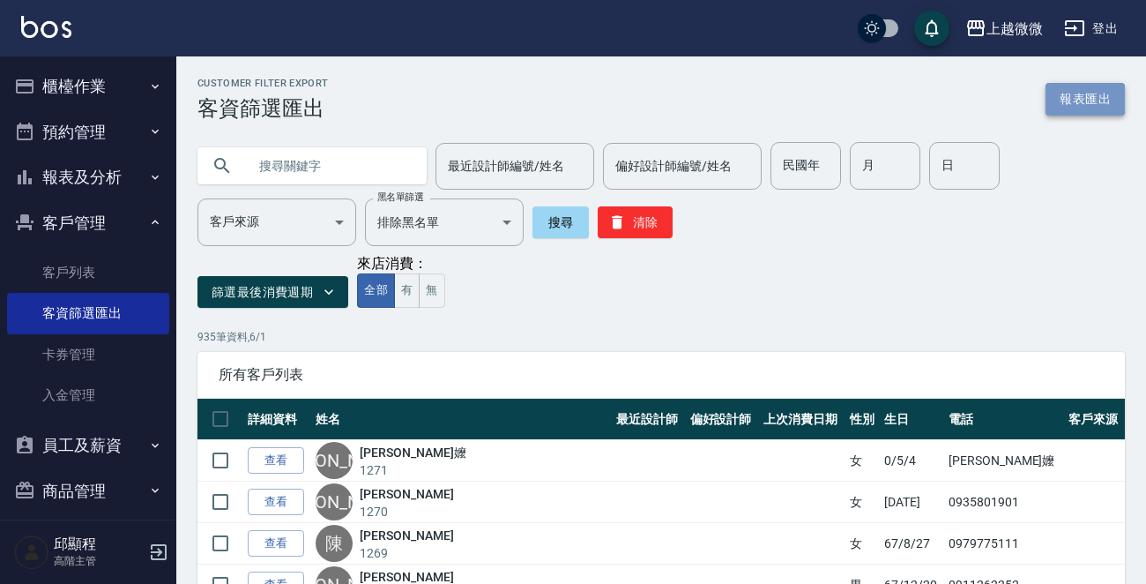
click at [1094, 93] on button "報表匯出" at bounding box center [1085, 99] width 79 height 33
click at [278, 164] on input "text" at bounding box center [330, 166] width 166 height 48
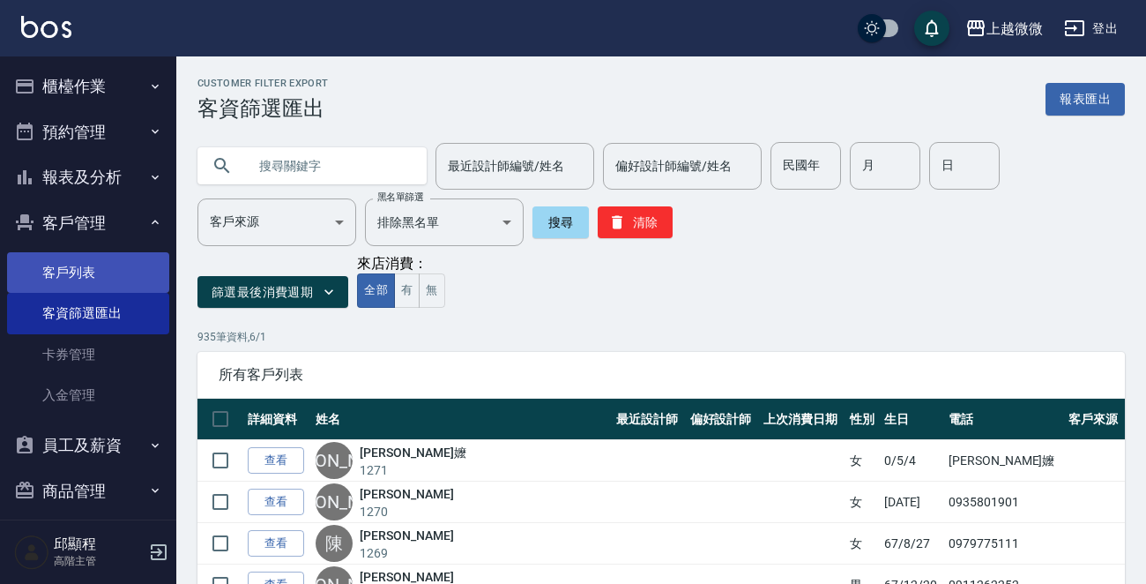
click at [88, 265] on link "客戶列表" at bounding box center [88, 272] width 162 height 41
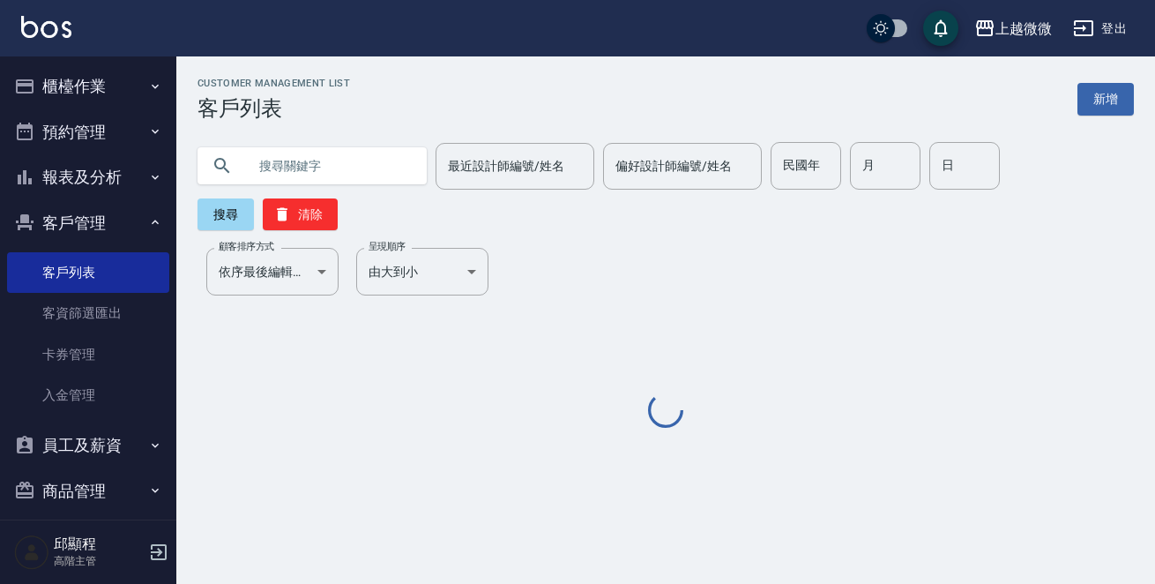
click at [286, 156] on input "text" at bounding box center [330, 166] width 166 height 48
type input "v"
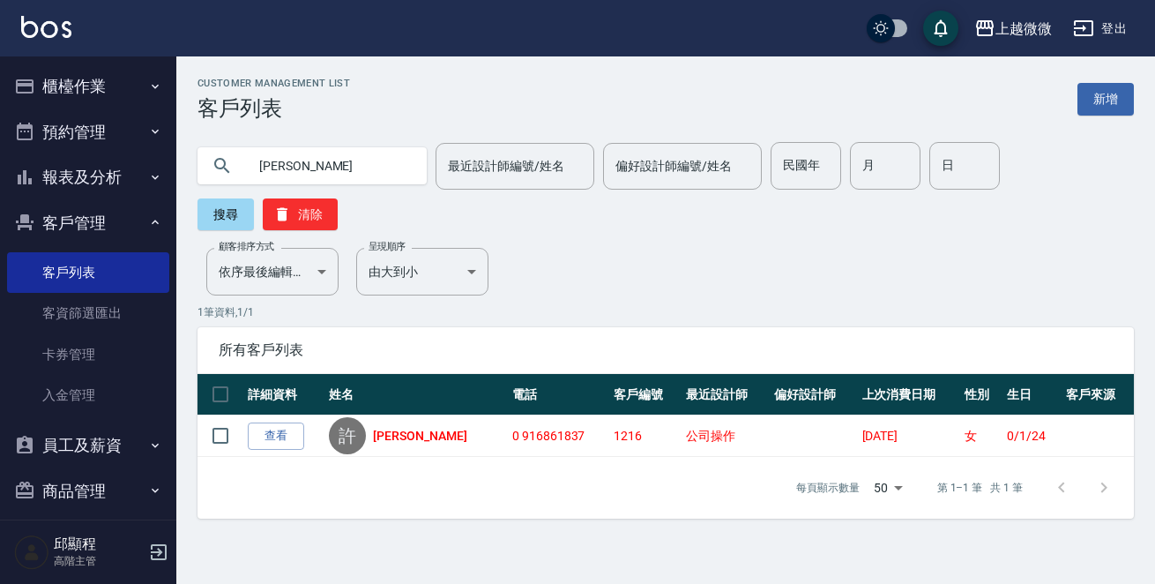
drag, startPoint x: 317, startPoint y: 162, endPoint x: 19, endPoint y: 167, distance: 299.0
click at [35, 166] on div "上越微微 登出 櫃檯作業 打帳單 帳單列表 掛單列表 座位開單 營業儀表板 現金收支登錄 高階收支登錄 材料自購登錄 每日結帳 排班表 現場電腦打卡 掃碼打卡…" at bounding box center [577, 292] width 1155 height 584
type input "[PERSON_NAME]分"
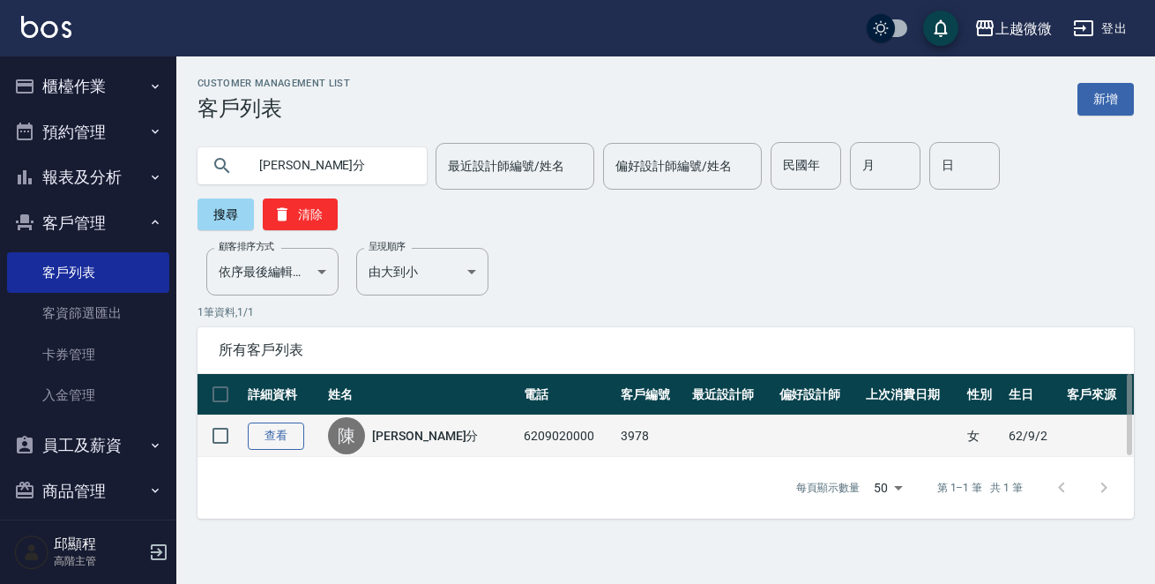
click at [291, 422] on link "查看" at bounding box center [276, 435] width 56 height 27
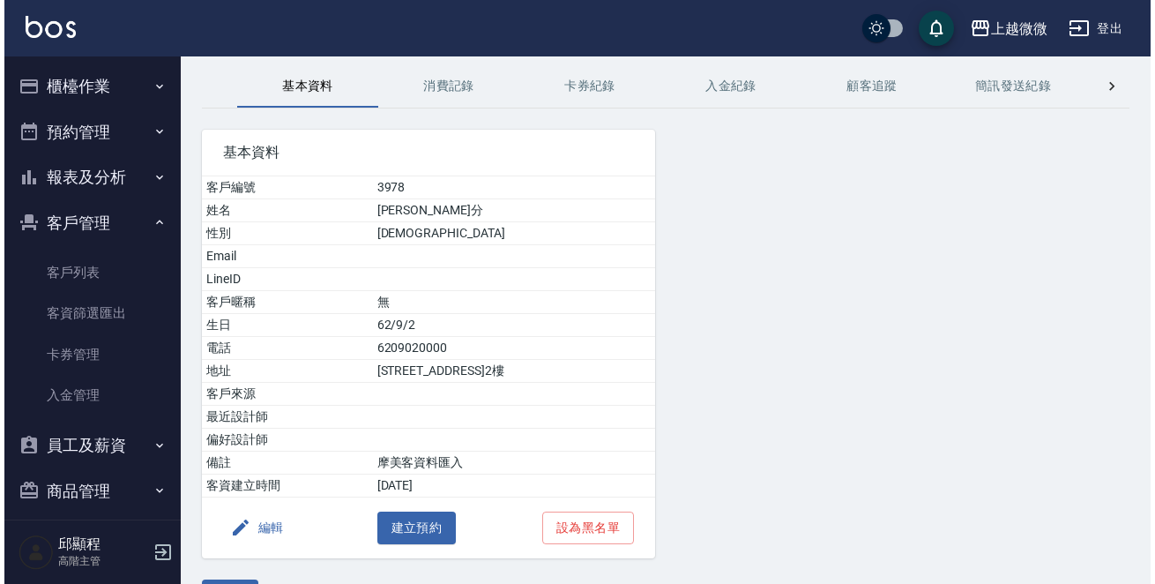
scroll to position [109, 0]
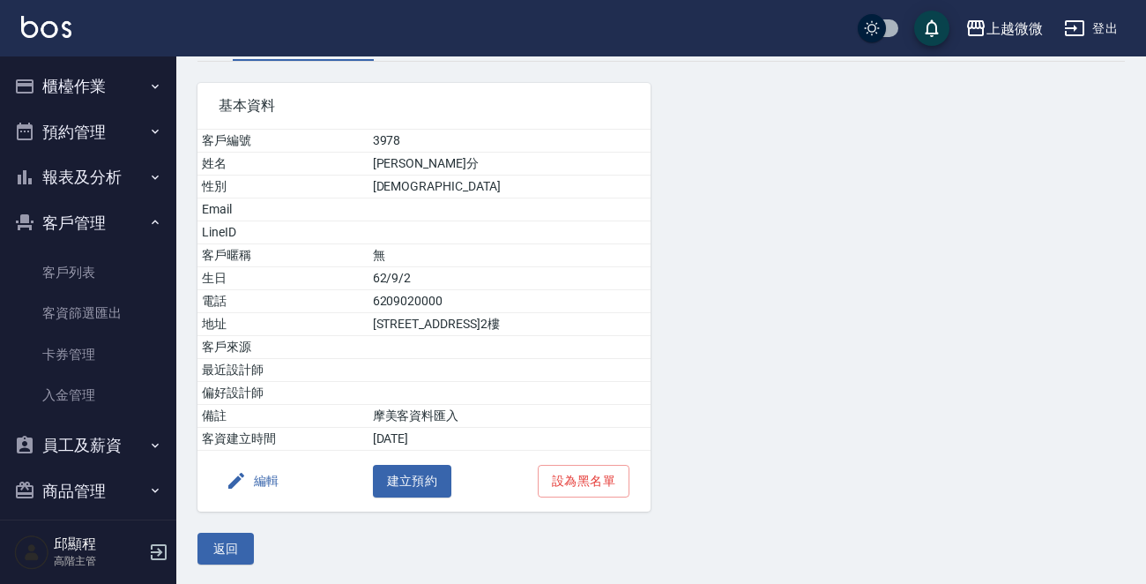
click at [255, 474] on button "編輯" at bounding box center [253, 481] width 68 height 33
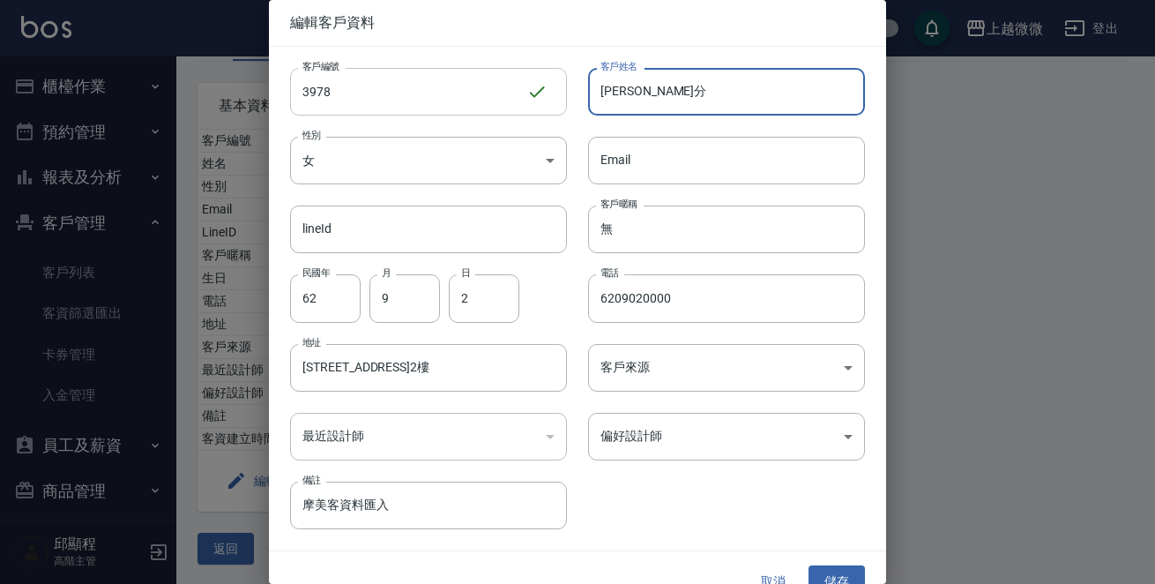
drag, startPoint x: 681, startPoint y: 78, endPoint x: 309, endPoint y: 99, distance: 372.7
click at [309, 99] on div "客戶編號 3978 ​ 客戶編號 客戶姓名 [PERSON_NAME]分 客戶姓名 性別 女 [DEMOGRAPHIC_DATA] 性別 Email Emai…" at bounding box center [567, 288] width 596 height 482
type input "可以改"
click at [840, 569] on button "儲存" at bounding box center [837, 581] width 56 height 33
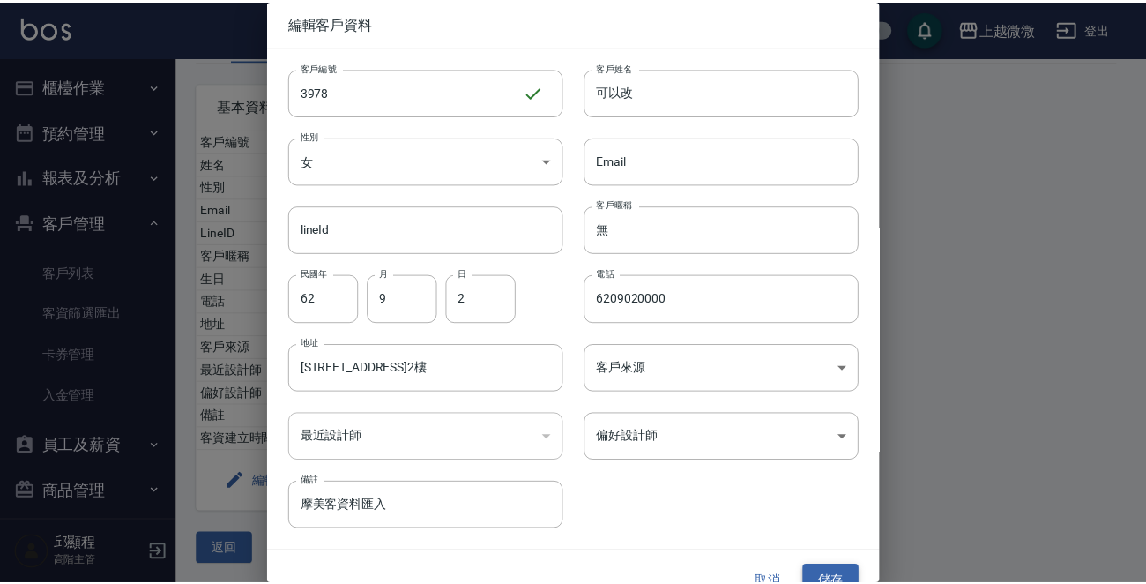
scroll to position [0, 0]
